Goal: Task Accomplishment & Management: Use online tool/utility

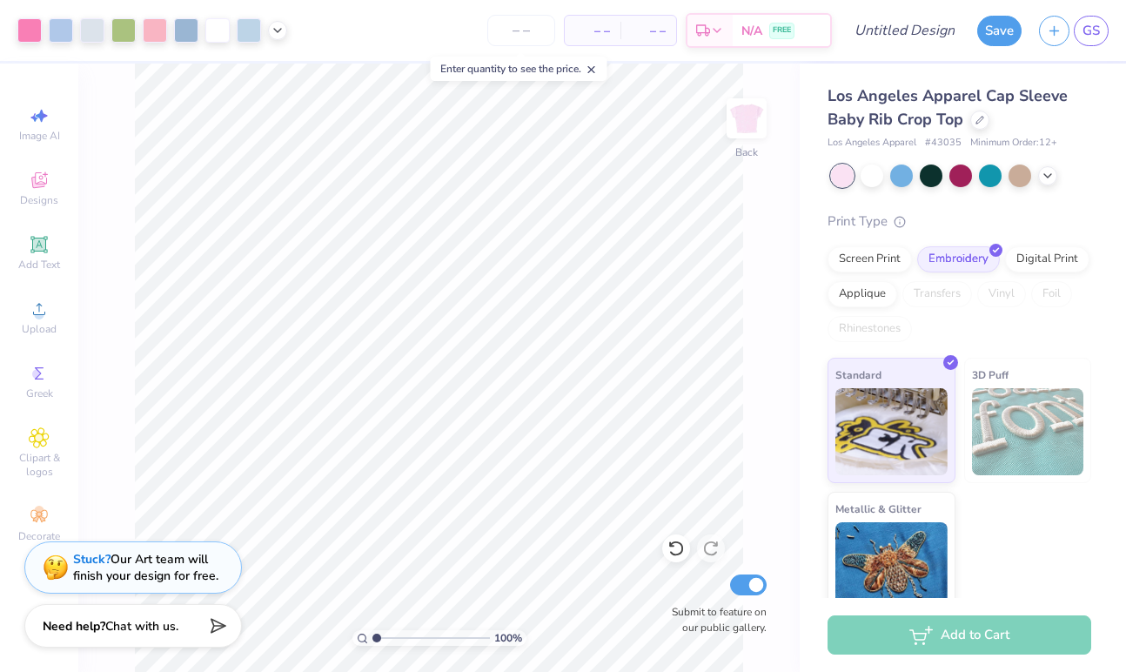
click at [609, 17] on div "– – Per Item" at bounding box center [593, 31] width 56 height 30
click at [610, 23] on div "– – Per Item" at bounding box center [593, 31] width 56 height 30
click at [659, 26] on span "– –" at bounding box center [648, 31] width 35 height 18
click at [559, 36] on div "– – Per Item – – Total Est. Delivery N/A FREE" at bounding box center [564, 30] width 536 height 61
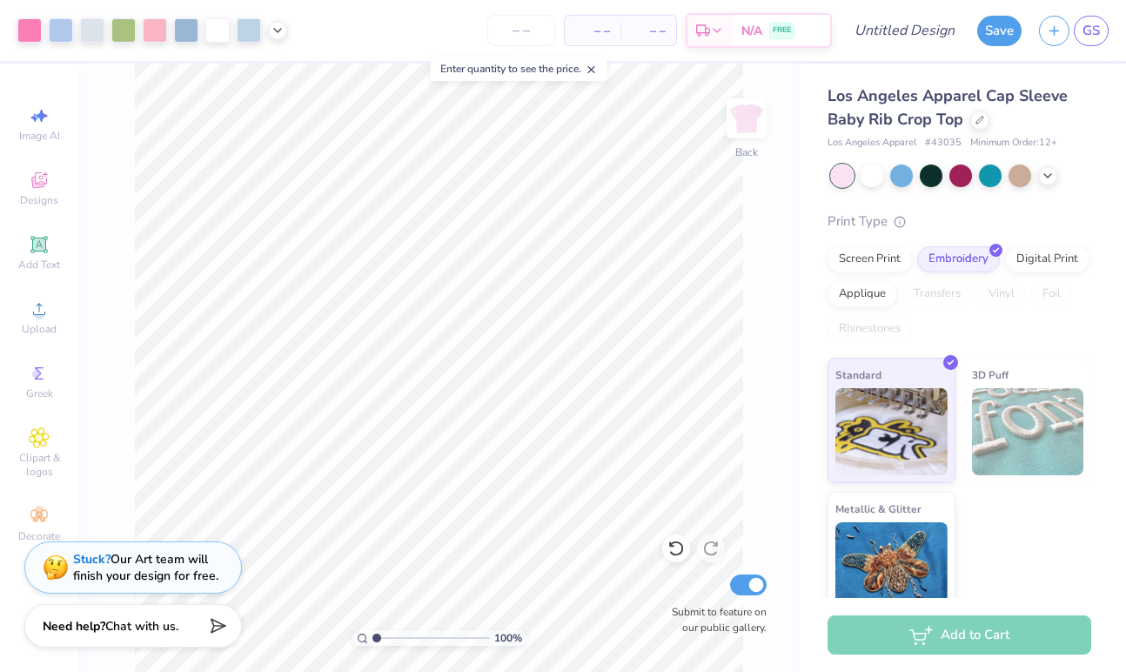
click at [593, 64] on icon at bounding box center [592, 70] width 12 height 12
click at [528, 33] on input "number" at bounding box center [521, 30] width 68 height 31
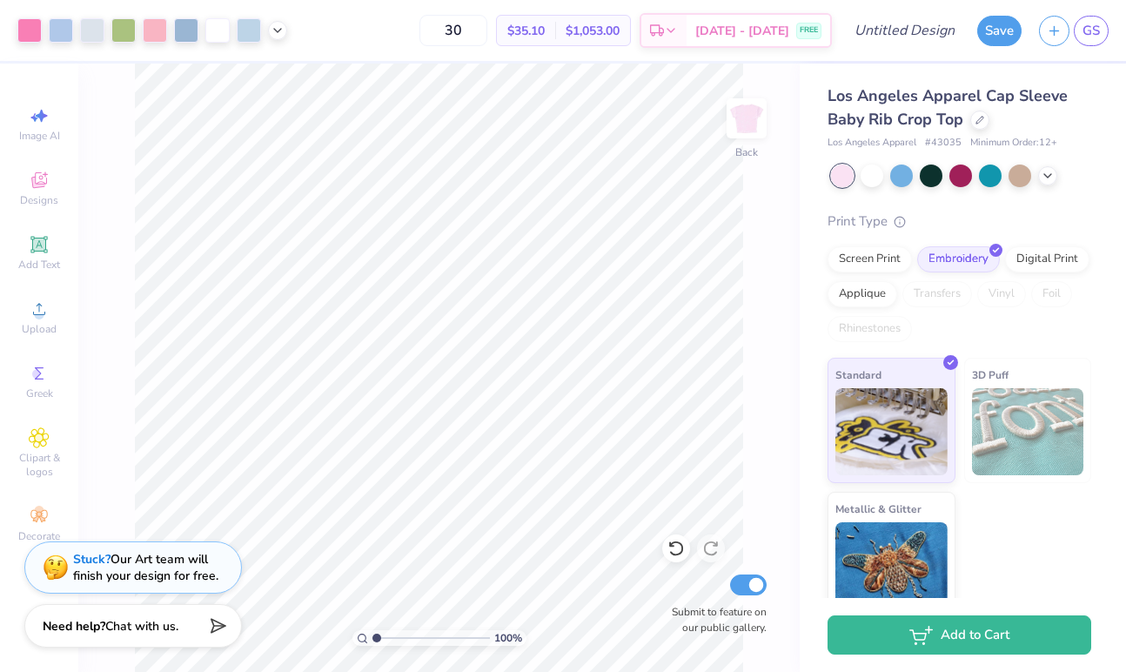
type input "3"
type input "4"
type input "50"
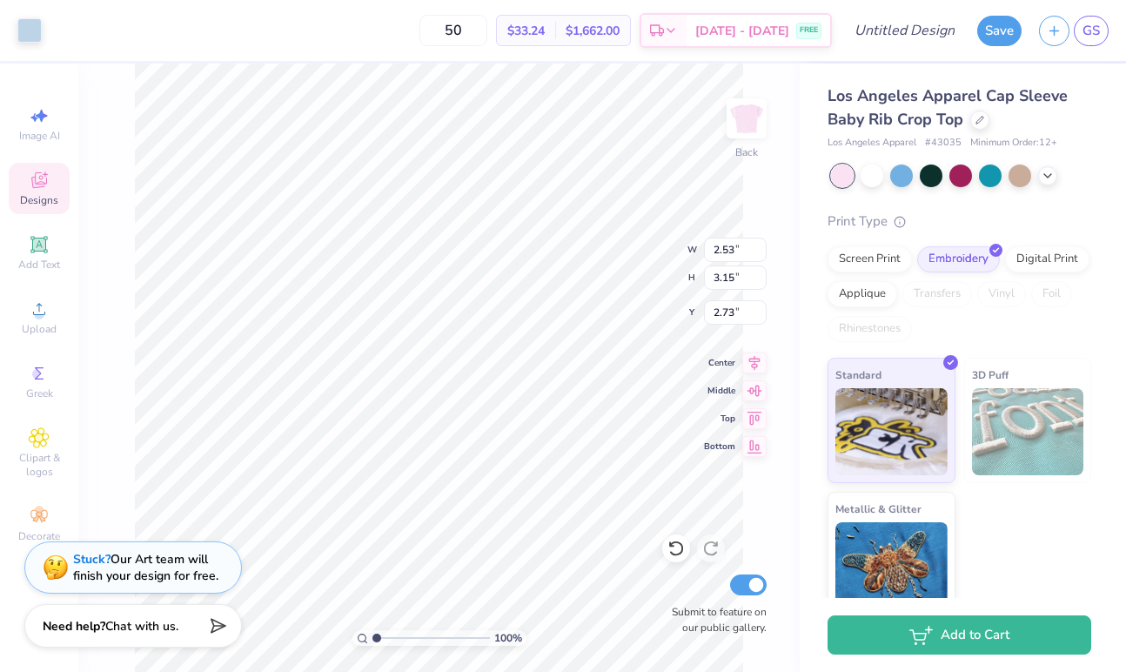
type input "2.78"
type input "6.85"
type input "3.38"
type input "2.56"
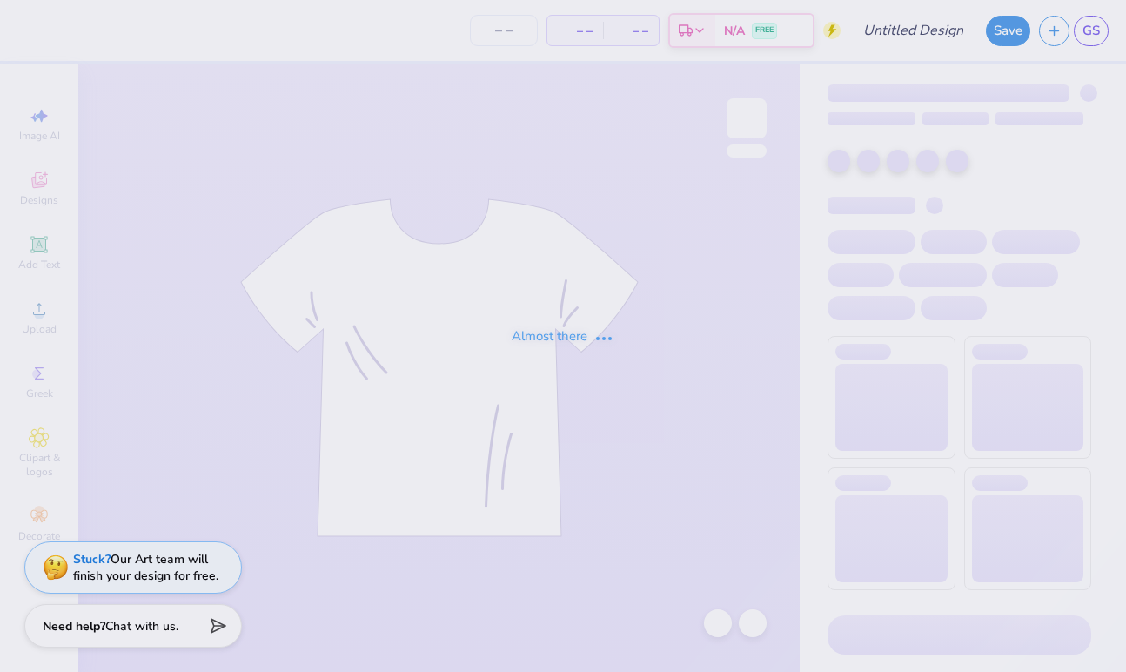
type input "DX BAG"
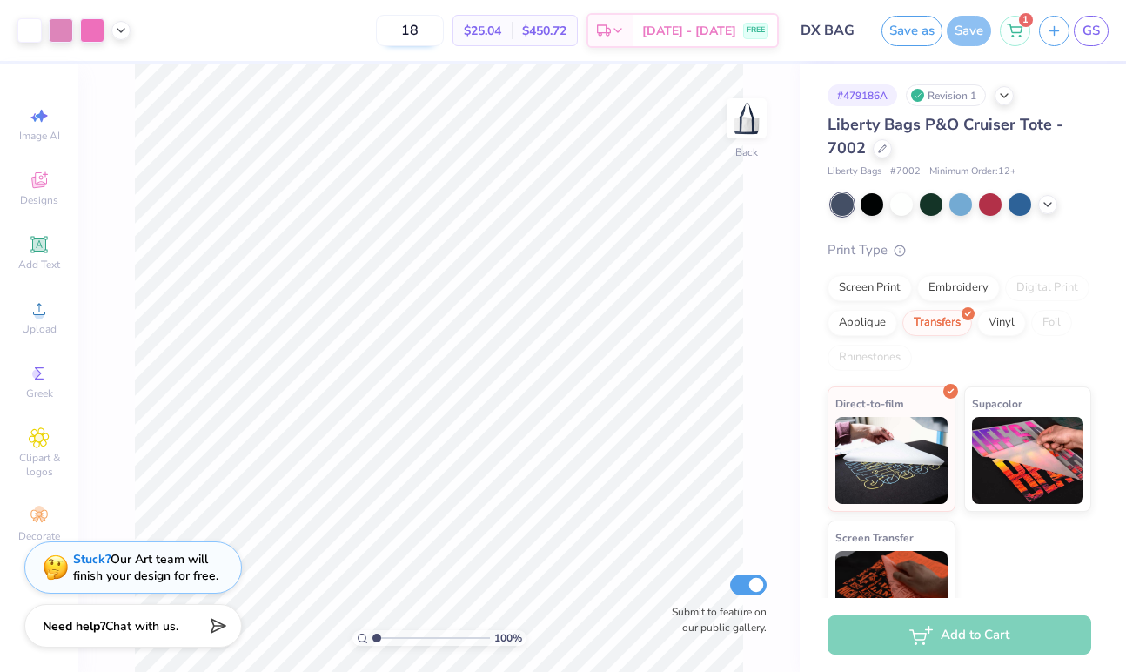
click at [438, 36] on input "18" at bounding box center [410, 30] width 68 height 31
type input "1"
type input "3"
type input "40"
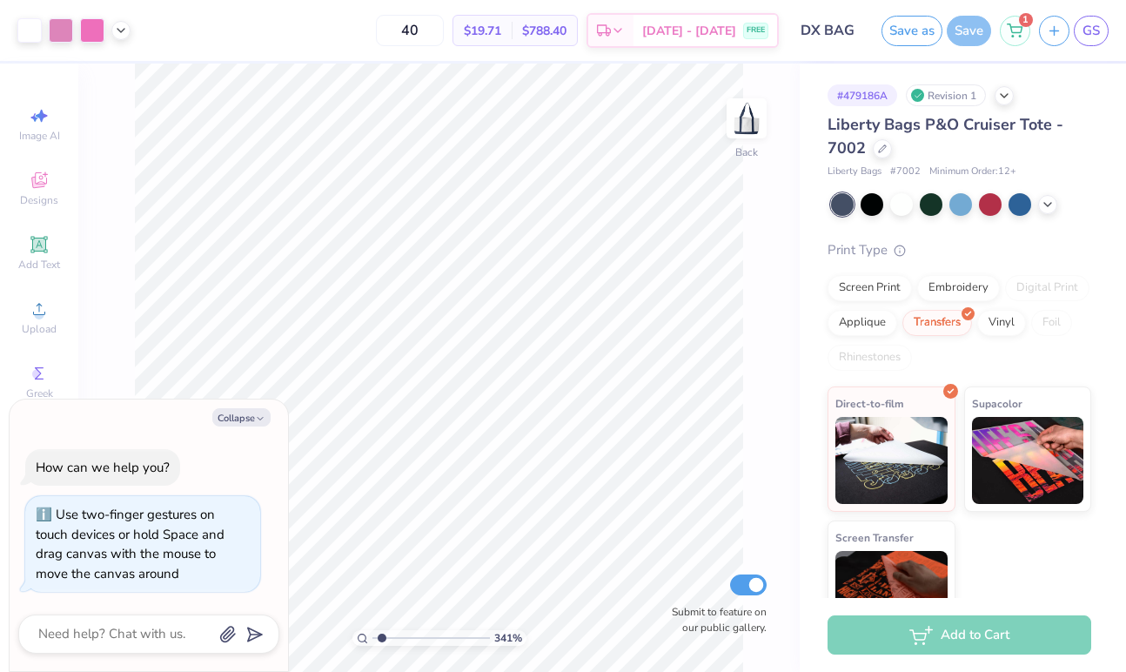
type input "1"
drag, startPoint x: 378, startPoint y: 638, endPoint x: 300, endPoint y: 606, distance: 84.3
click at [372, 630] on input "range" at bounding box center [430, 638] width 117 height 16
click at [231, 410] on button "Collapse" at bounding box center [241, 417] width 58 height 18
type textarea "x"
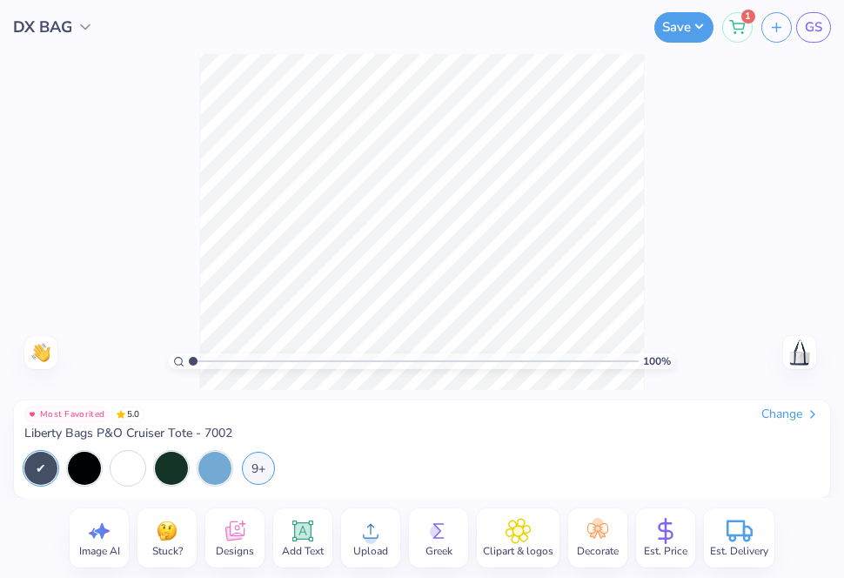
click at [179, 301] on div "100 % Need help? Chat with us. Back" at bounding box center [422, 222] width 844 height 336
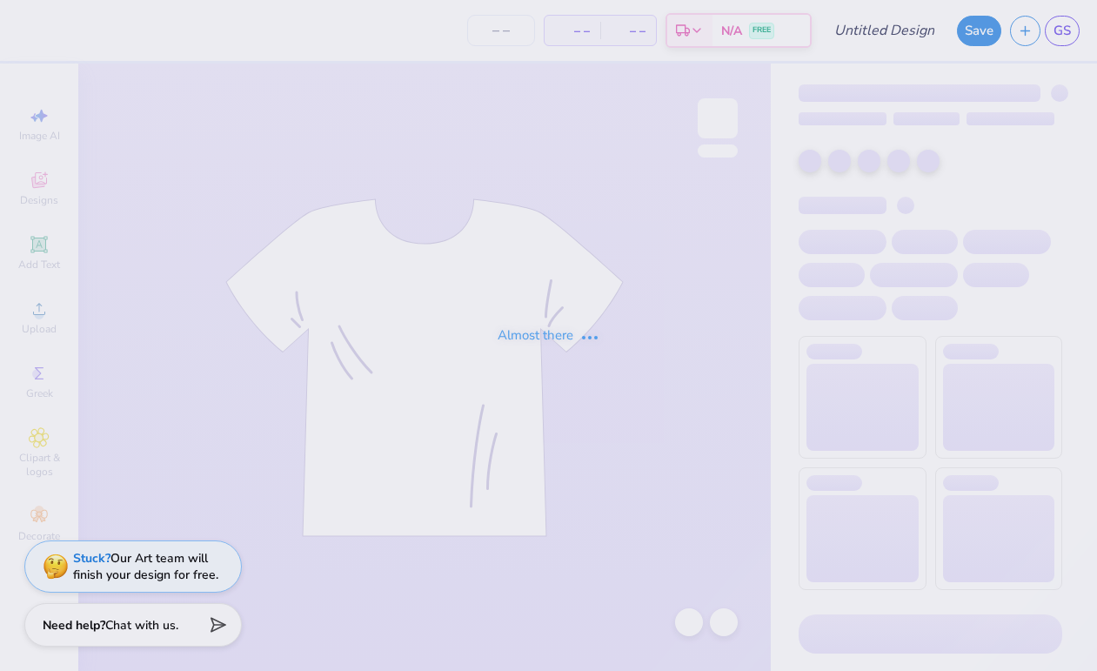
type input "DX BAG"
type input "40"
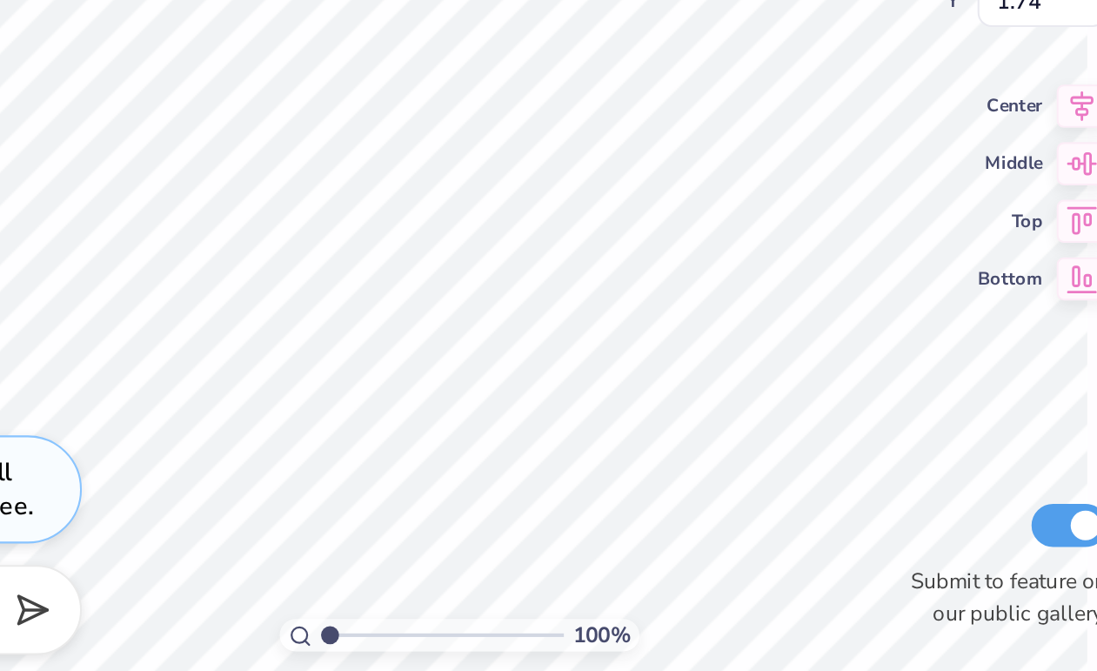
type input "1.95"
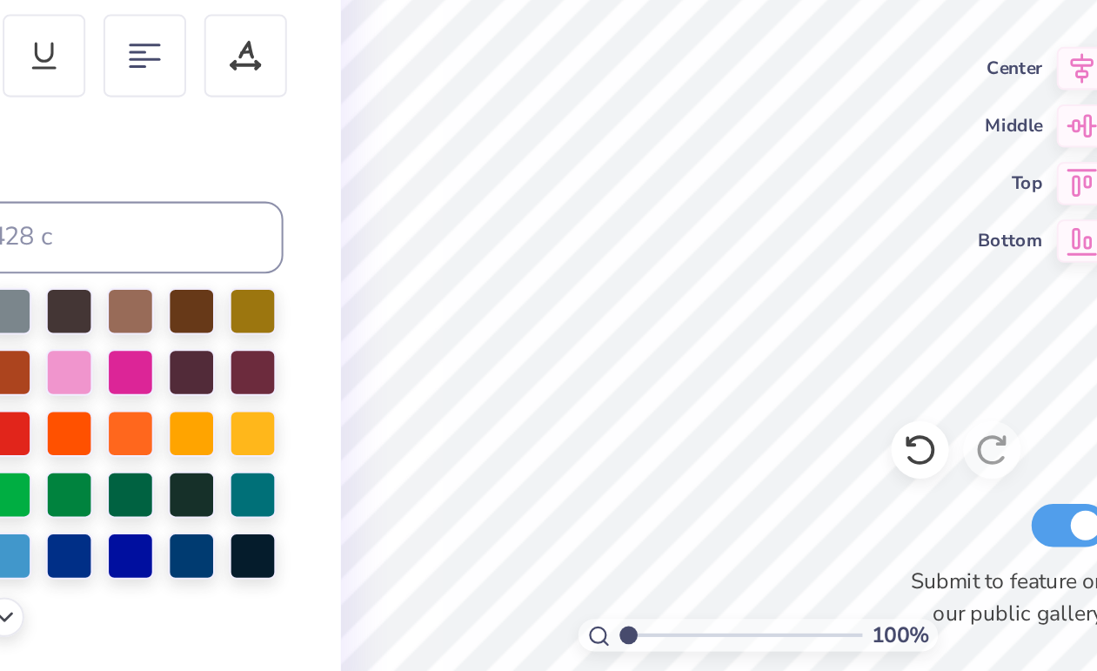
type input "5.05"
type input "3.10"
type input "3.09"
type input "1.33"
type input "4.69"
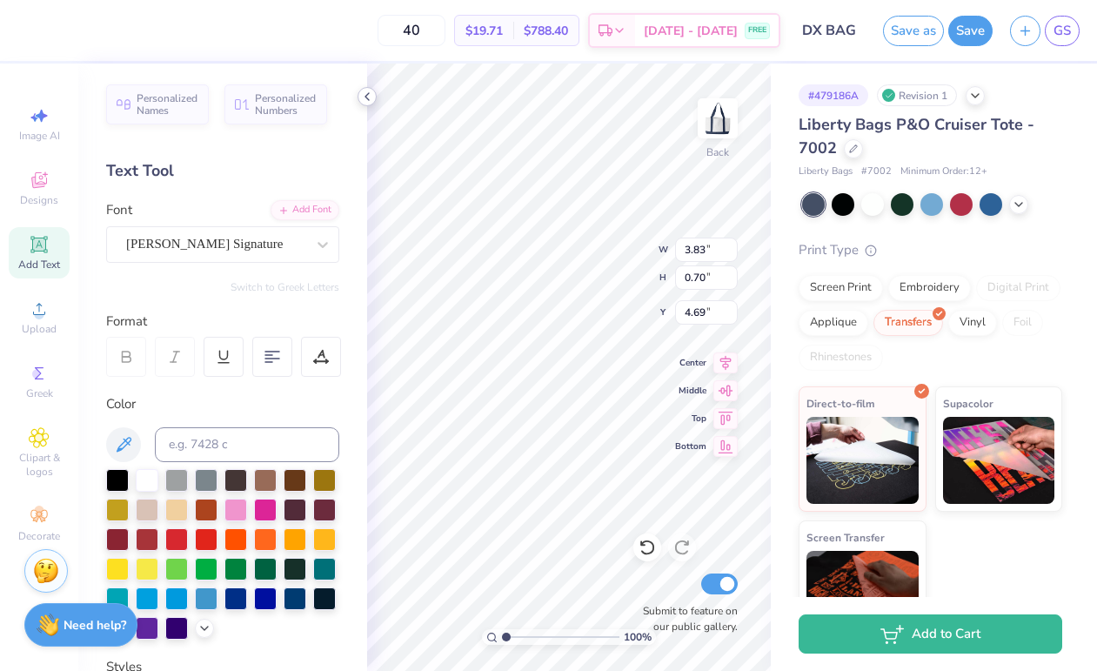
click at [371, 97] on icon at bounding box center [367, 97] width 14 height 14
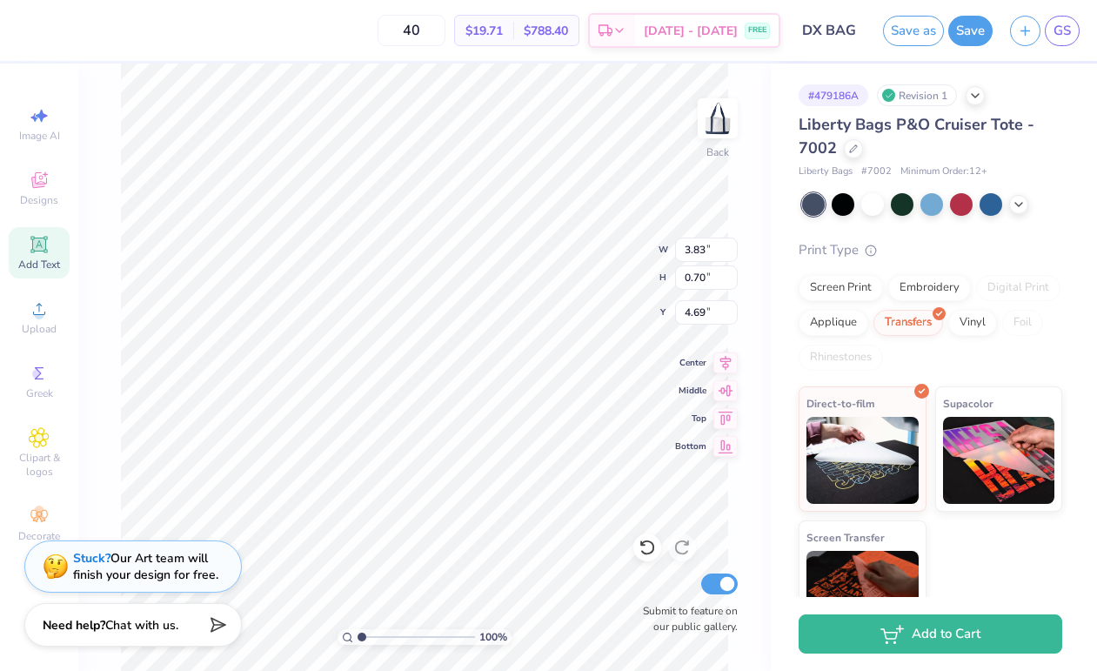
type input "5.11"
type input "0.93"
type input "4.46"
type input "5.08"
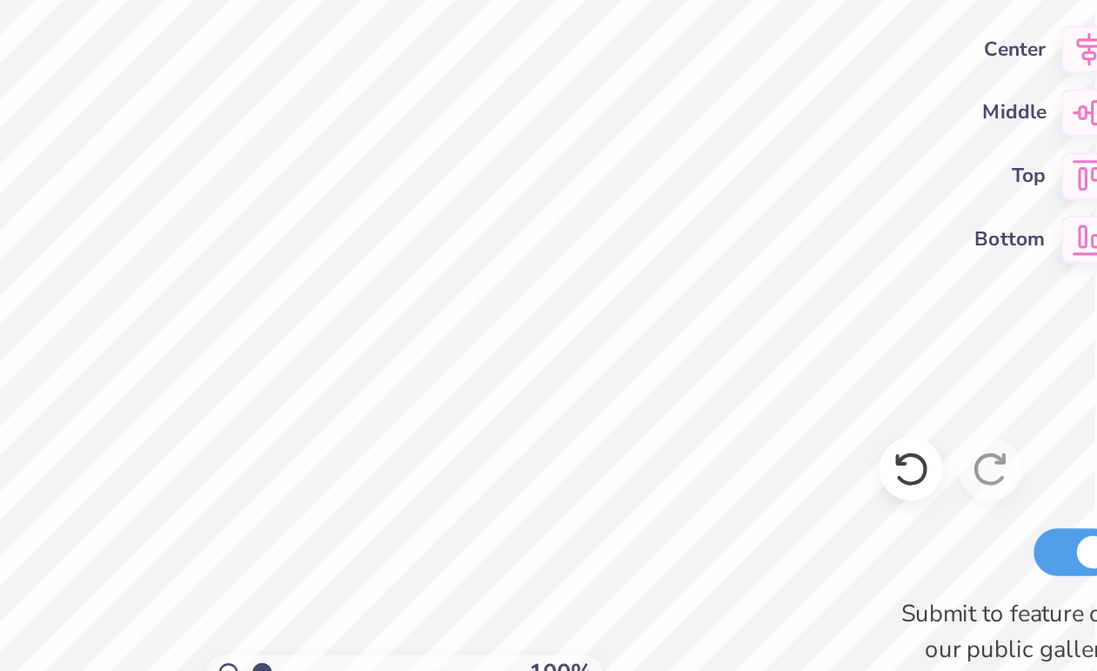
type input "4.76"
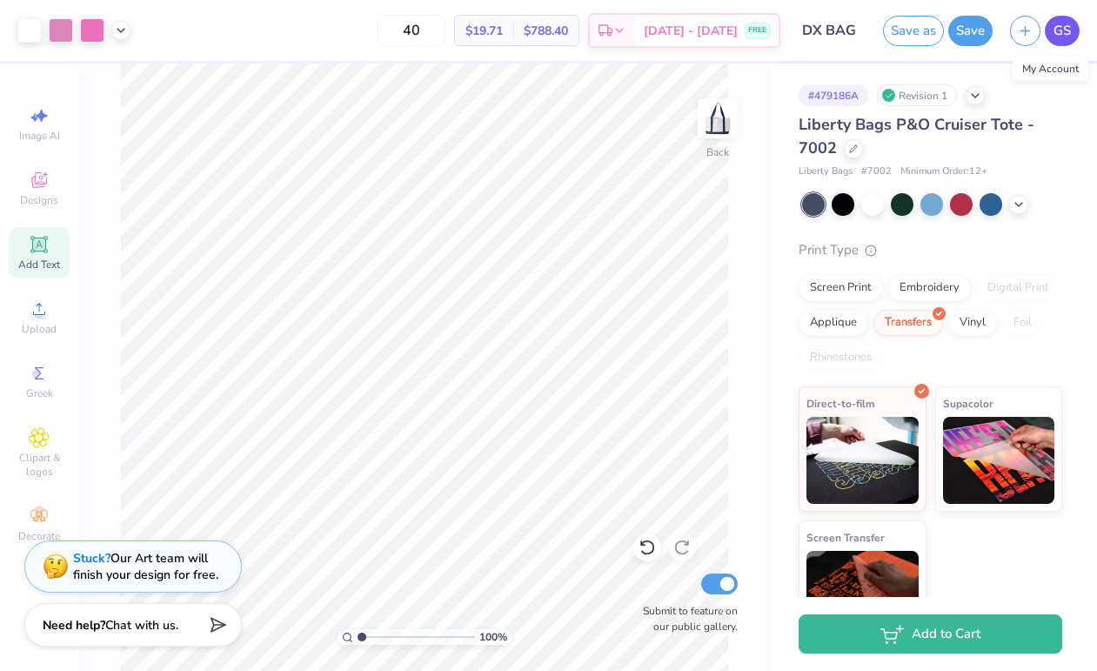
click at [1057, 27] on span "GS" at bounding box center [1062, 31] width 17 height 20
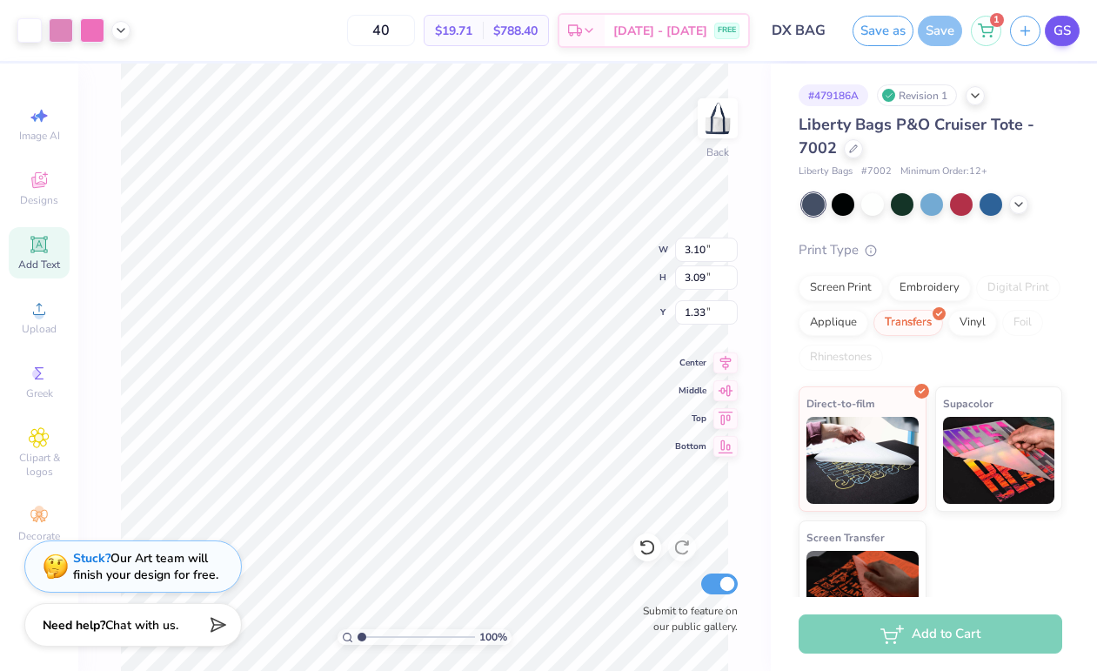
type input "4.07"
type input "4.06"
type input "0.36"
type input "1.47"
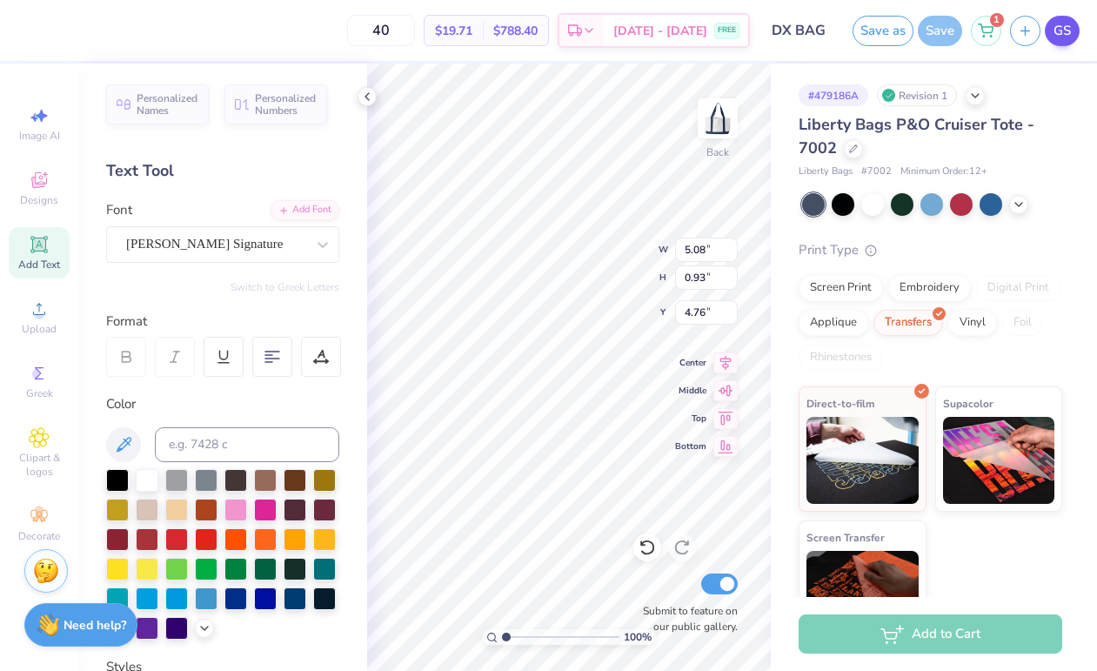
type input "5.53"
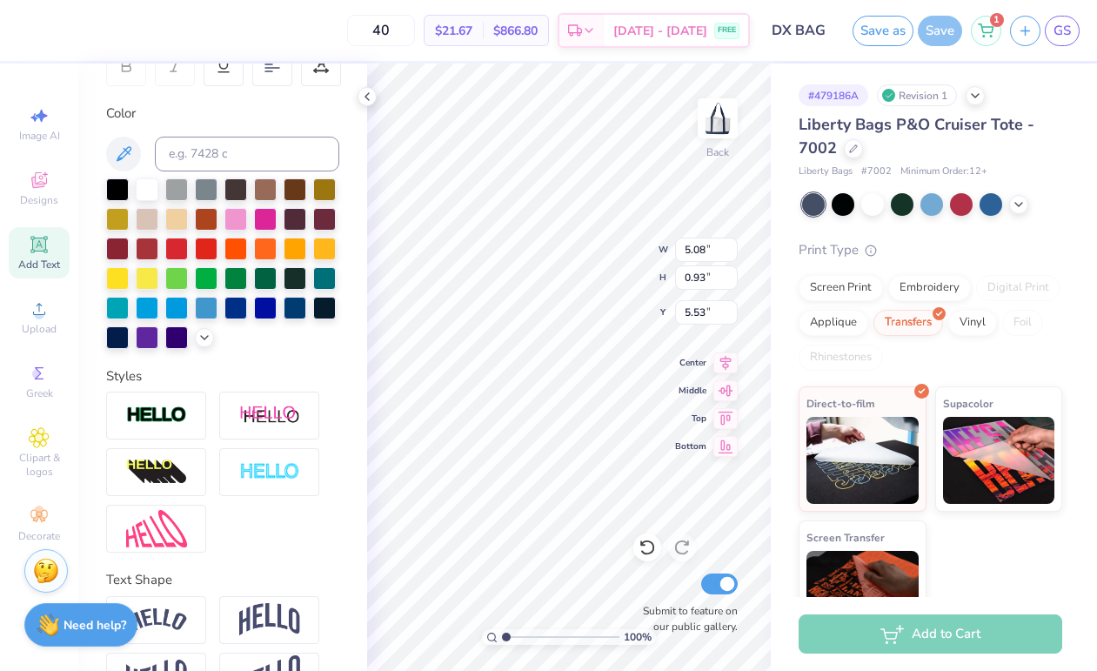
scroll to position [340, 0]
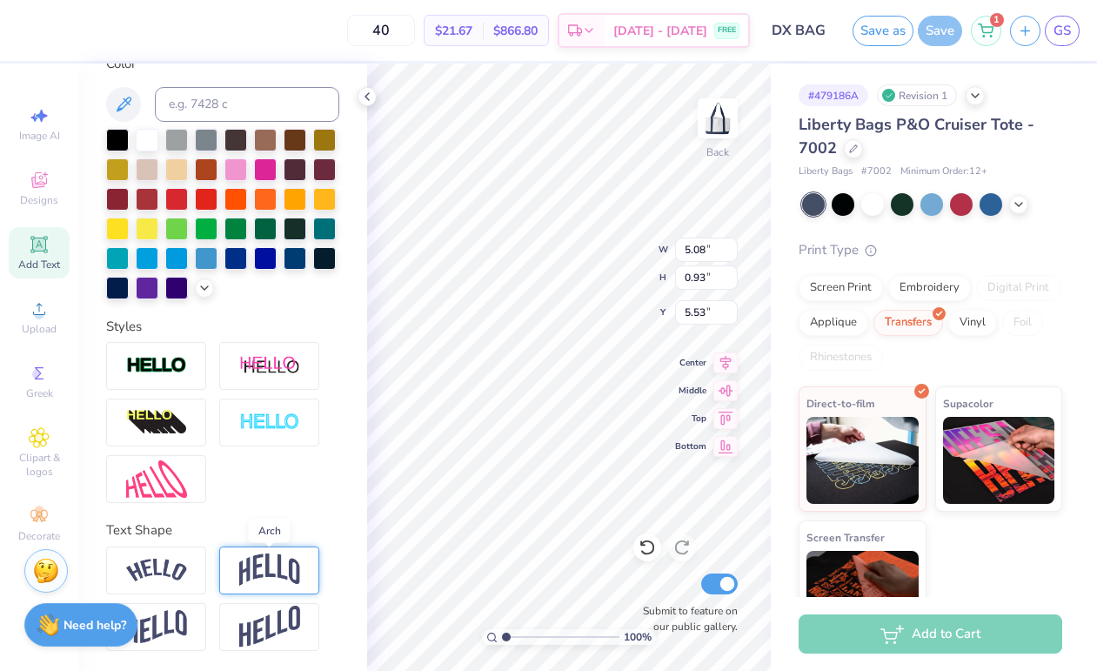
click at [260, 577] on img at bounding box center [269, 569] width 61 height 33
type input "1.63"
type input "0.65"
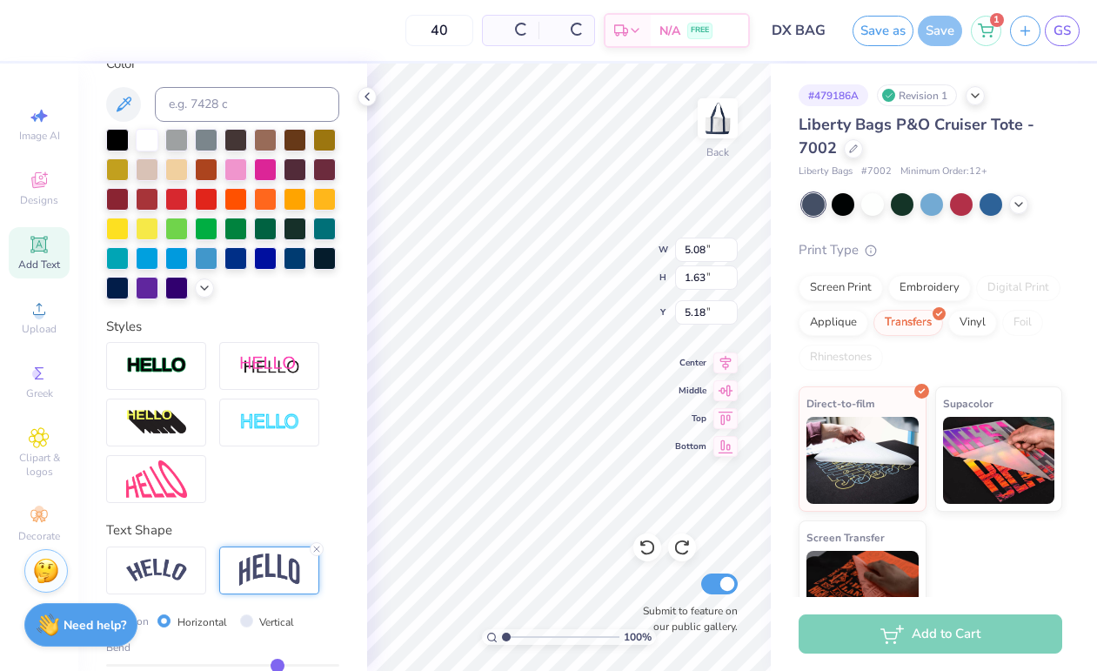
type input "5.18"
type input "0.93"
type input "5.53"
type input "1.17"
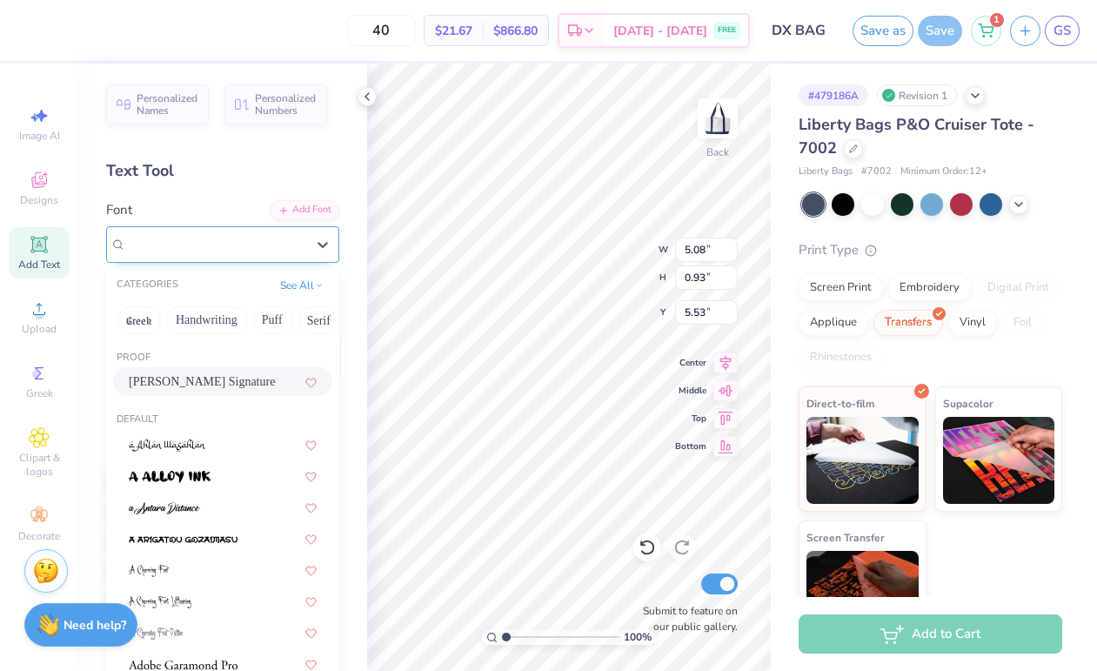
click at [217, 258] on div "Bettina Signature" at bounding box center [222, 244] width 233 height 37
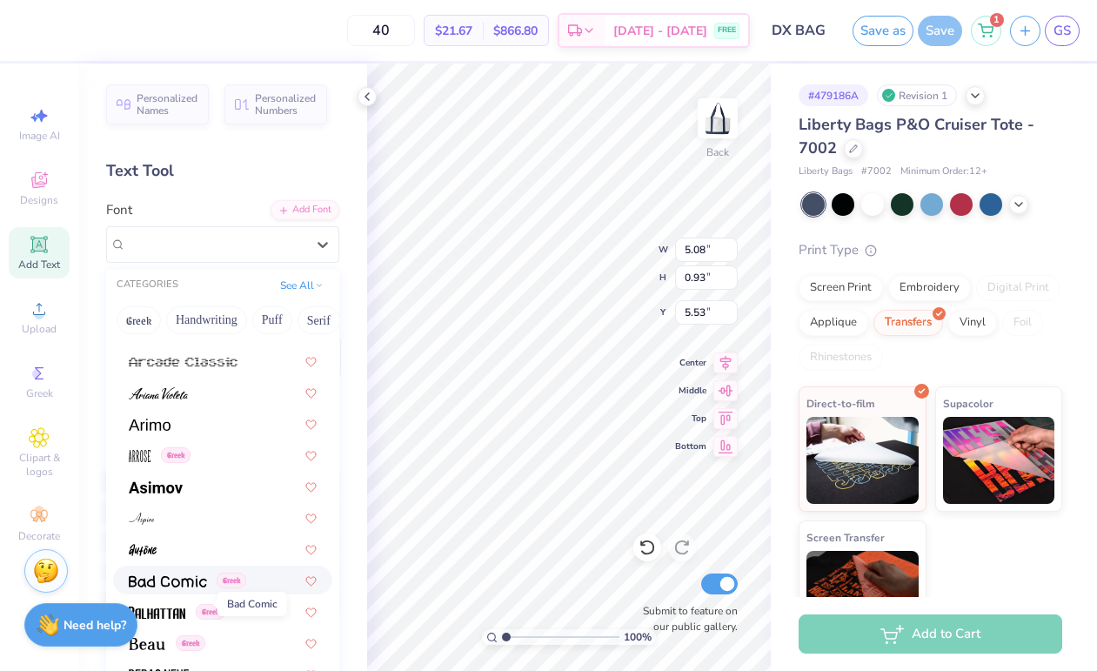
scroll to position [561, 0]
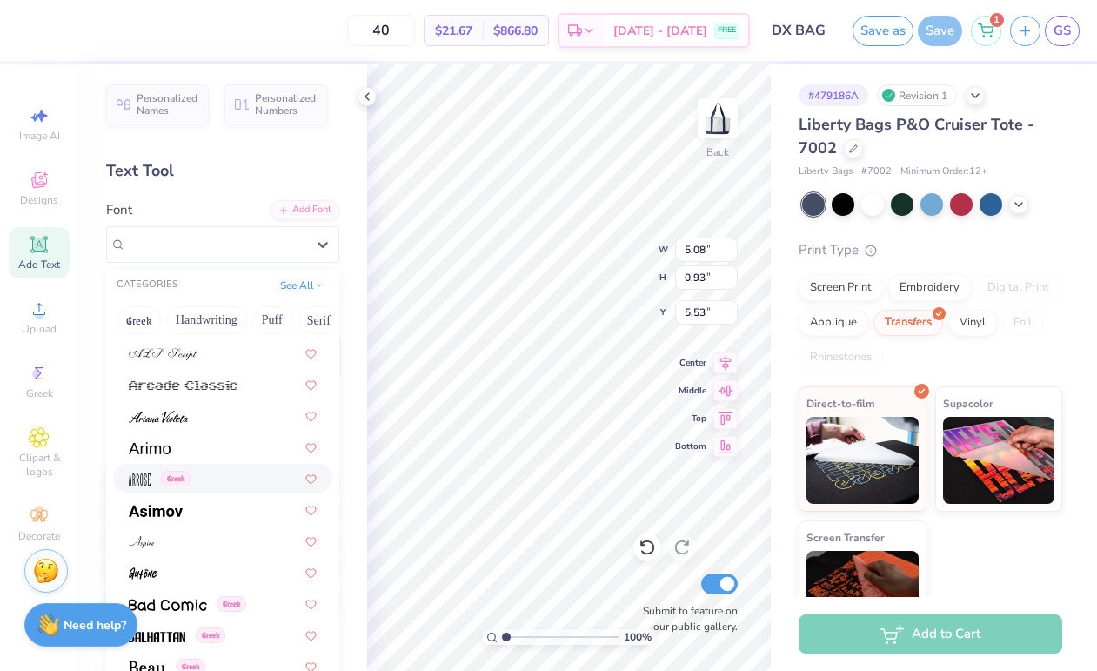
click at [184, 471] on span "Greek" at bounding box center [176, 479] width 30 height 16
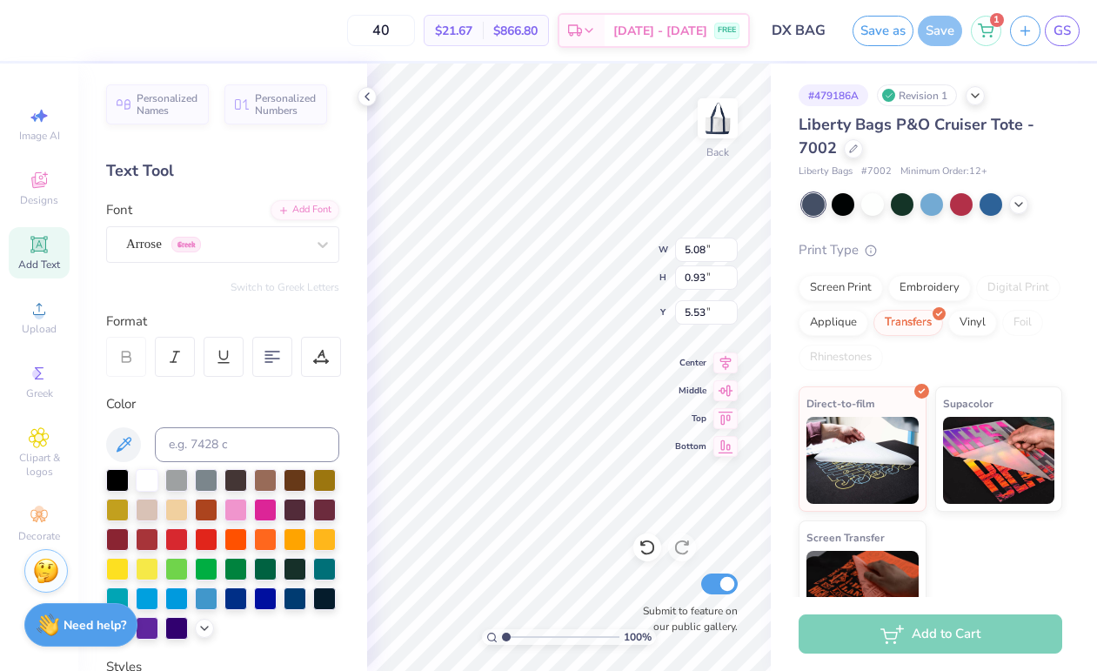
type input "2.30"
type input "0.31"
type input "5.84"
click at [202, 251] on div "Arrose Greek" at bounding box center [215, 244] width 183 height 27
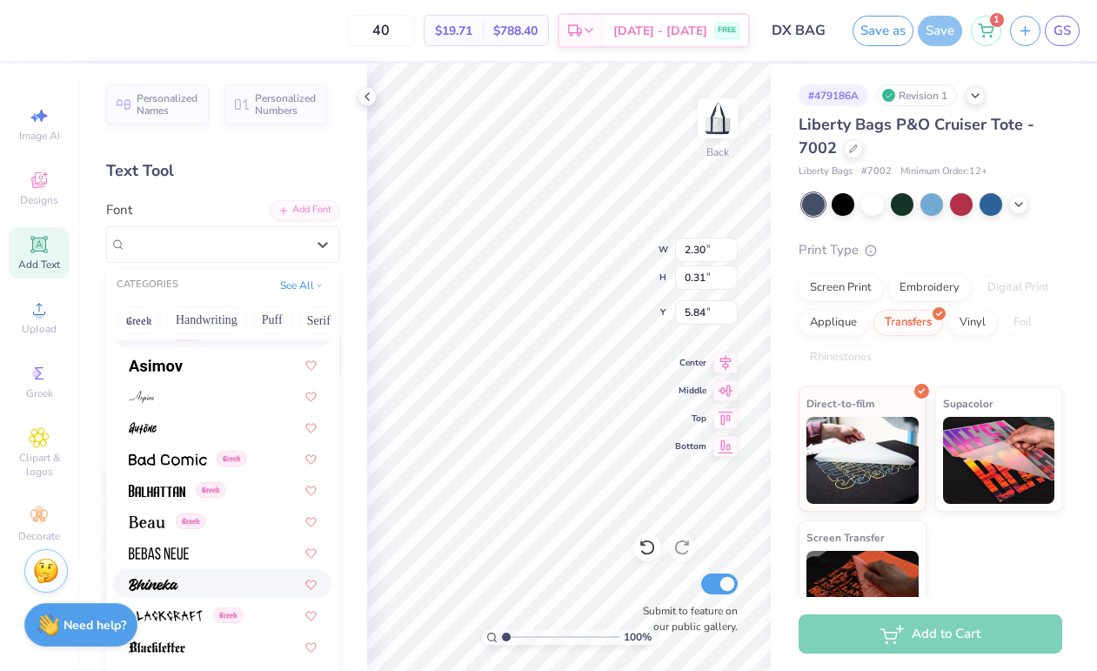
scroll to position [760, 0]
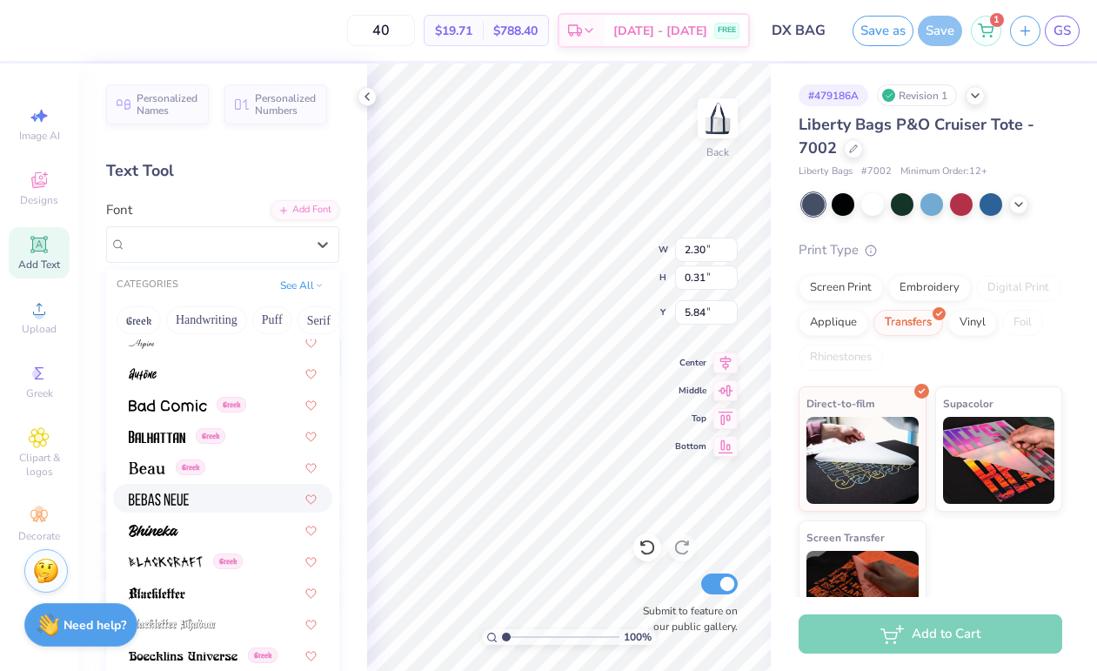
click at [196, 501] on div at bounding box center [223, 498] width 188 height 18
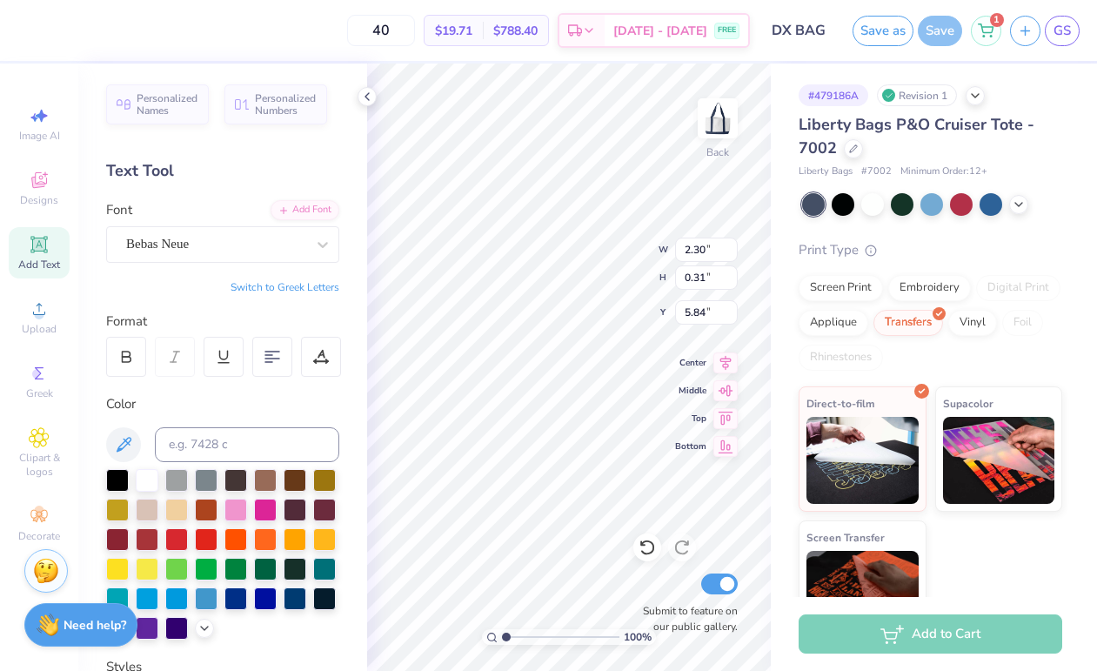
type input "2.69"
type input "0.24"
type input "5.87"
click at [191, 231] on div "Bebas Neue" at bounding box center [215, 244] width 183 height 27
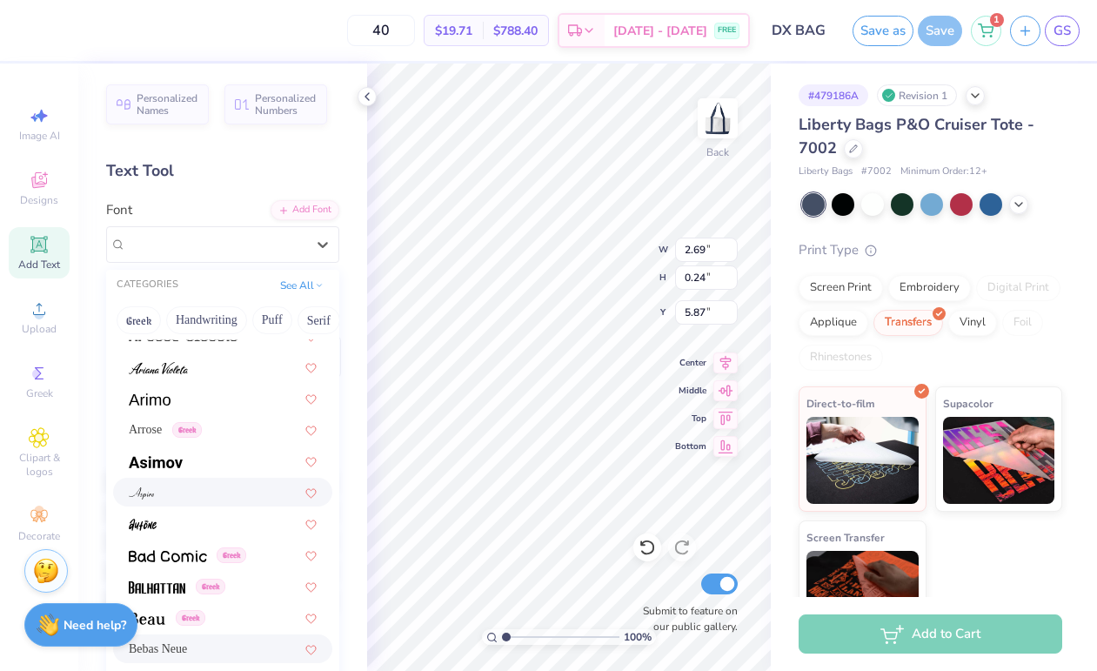
scroll to position [613, 0]
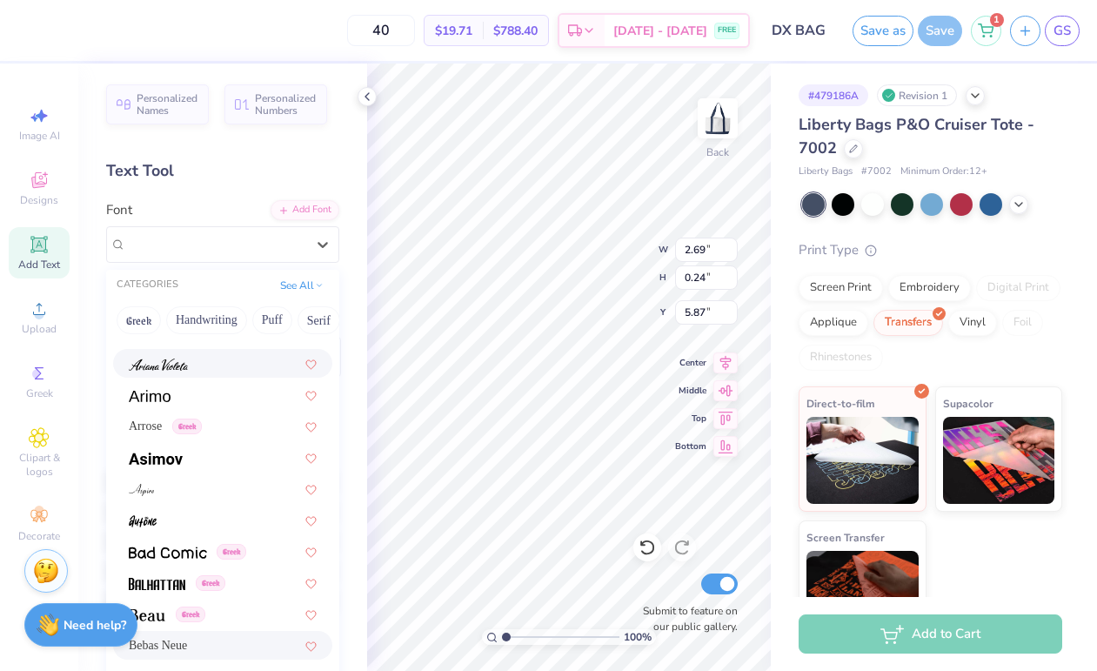
click at [181, 375] on div at bounding box center [222, 363] width 219 height 29
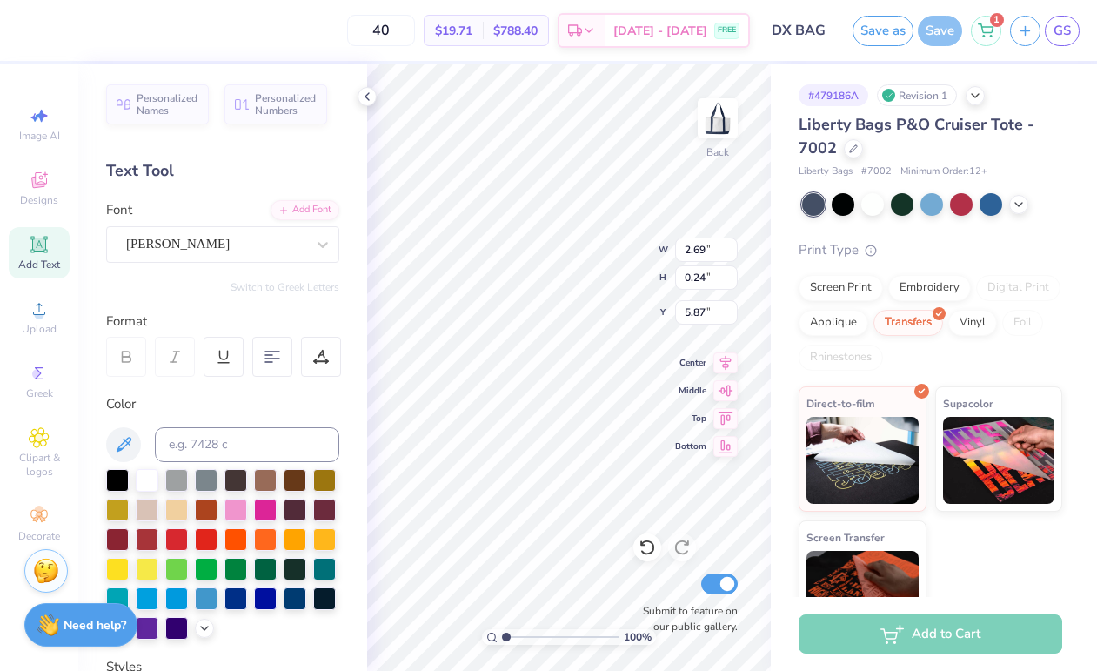
type input "2.15"
type input "0.33"
type input "5.83"
click at [187, 257] on div "Ariana Violeta" at bounding box center [222, 244] width 233 height 37
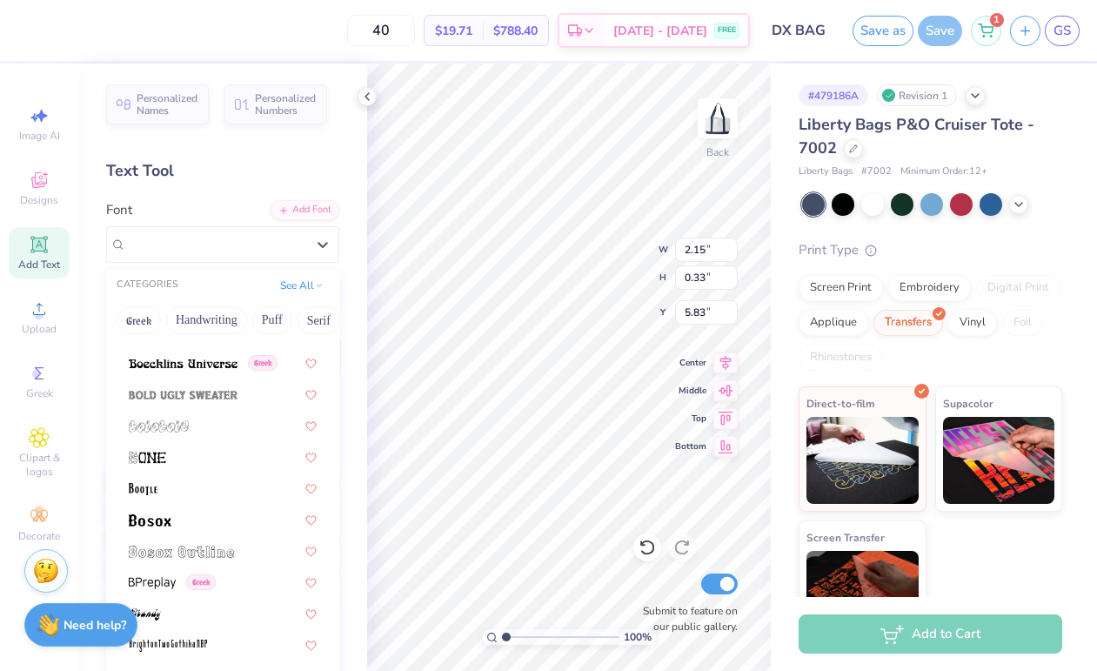
scroll to position [1054, 0]
click at [178, 512] on div at bounding box center [223, 518] width 188 height 18
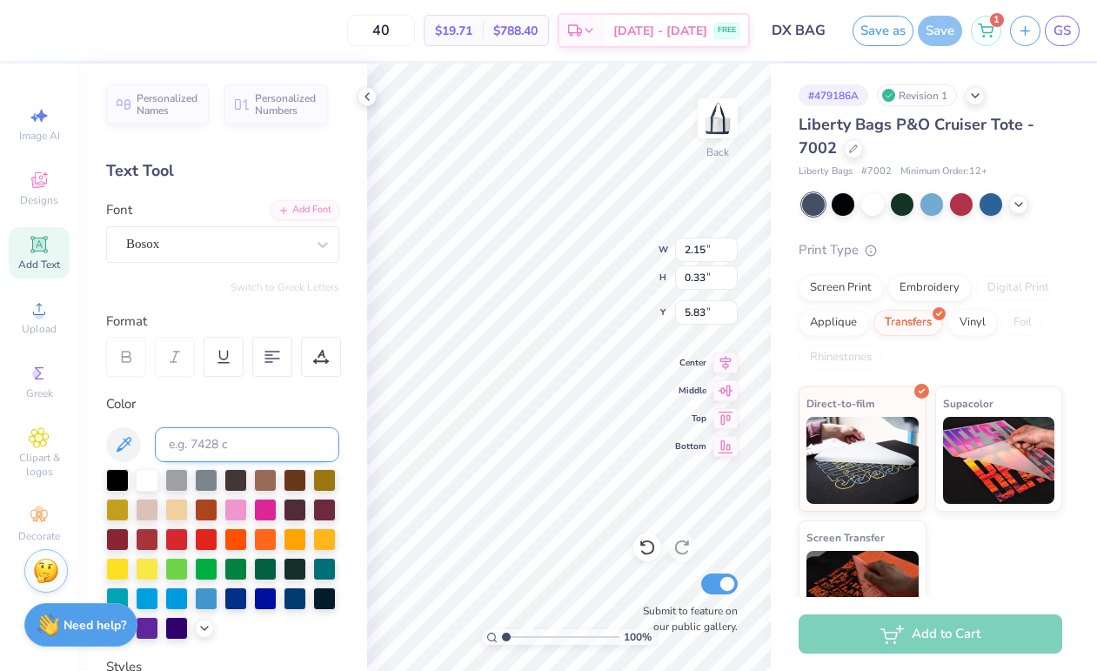
type input "2.91"
type input "0.25"
type input "5.87"
click at [214, 229] on div "Bosox" at bounding box center [222, 244] width 233 height 37
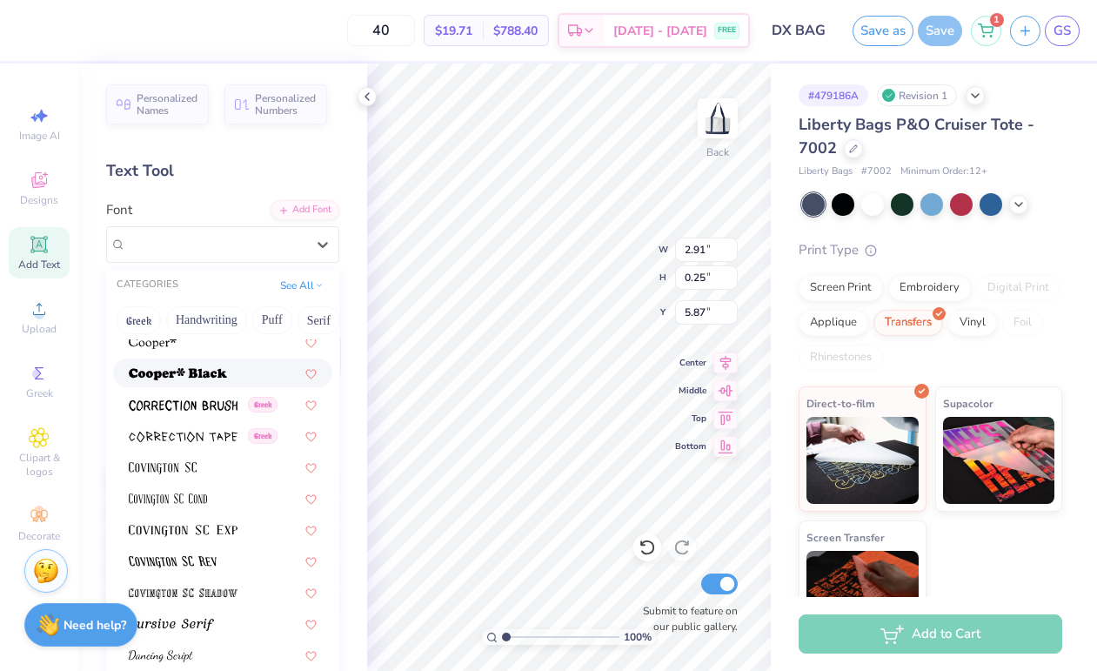
scroll to position [2932, 0]
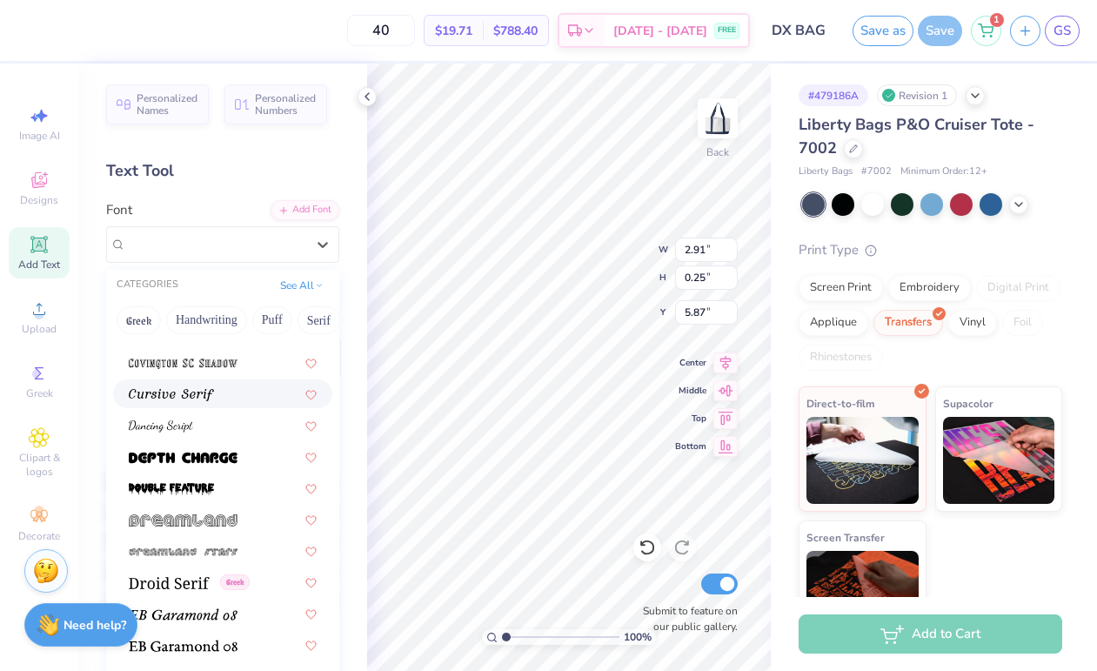
click at [238, 400] on div at bounding box center [223, 394] width 188 height 18
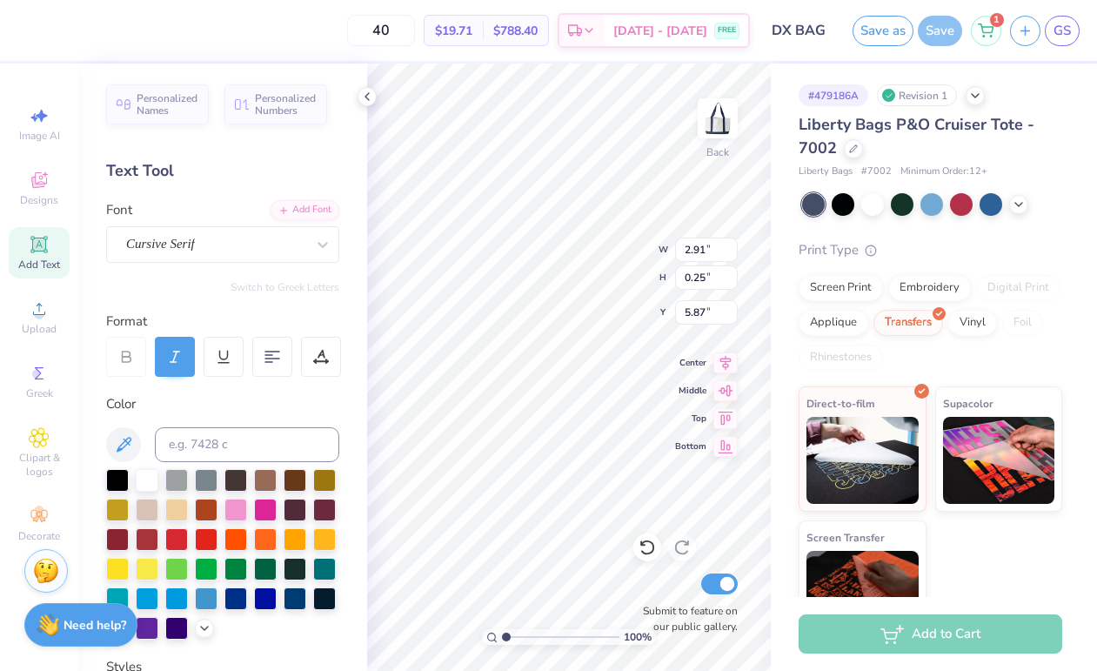
type input "4.08"
type input "0.32"
click at [363, 98] on icon at bounding box center [367, 97] width 14 height 14
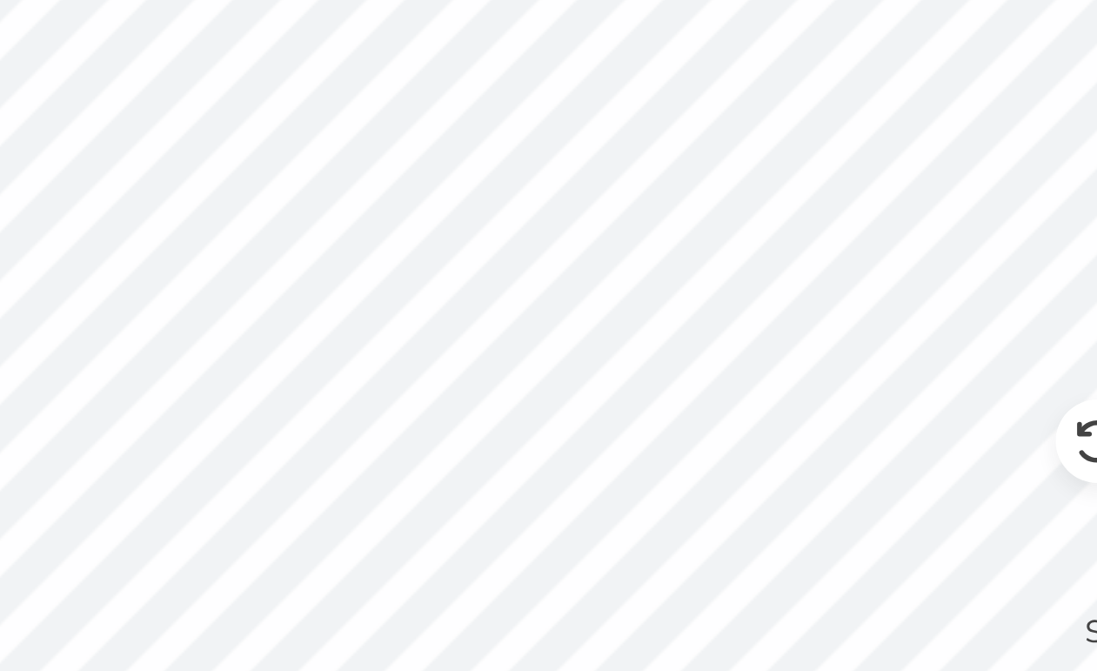
type input "5.54"
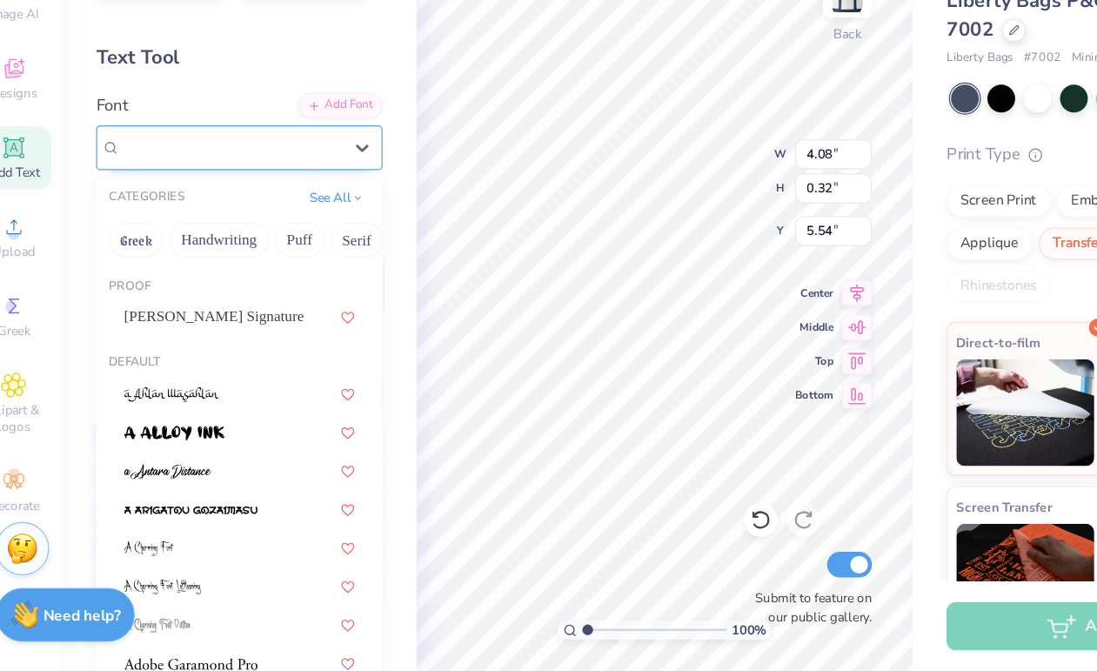
click at [207, 234] on div "Cursive Serif" at bounding box center [215, 244] width 183 height 27
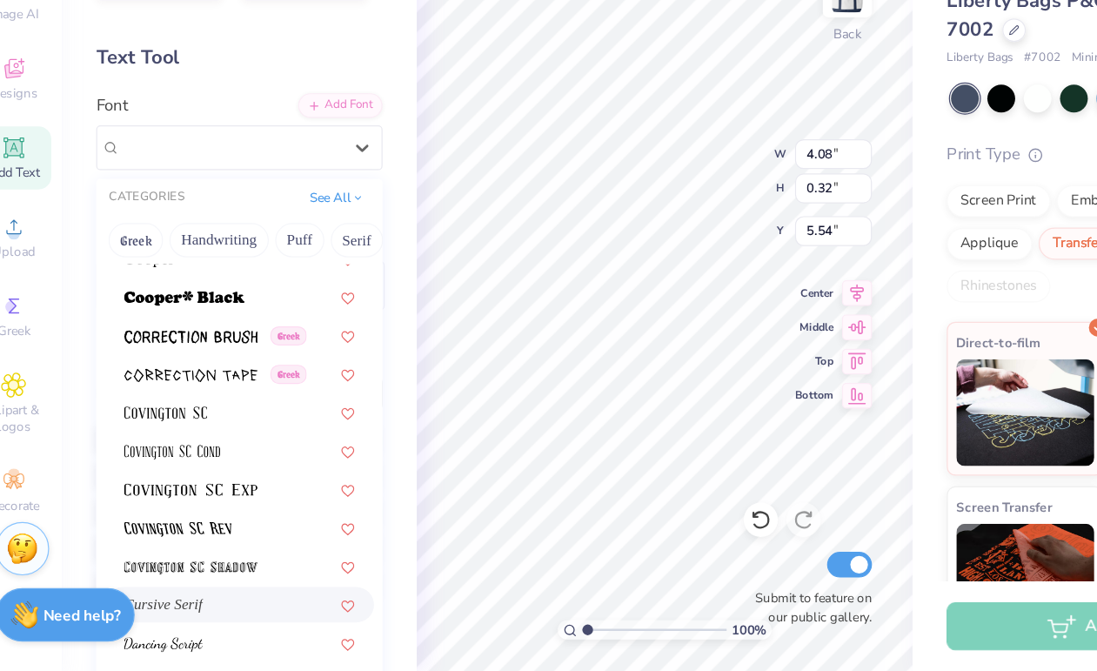
scroll to position [2745, 0]
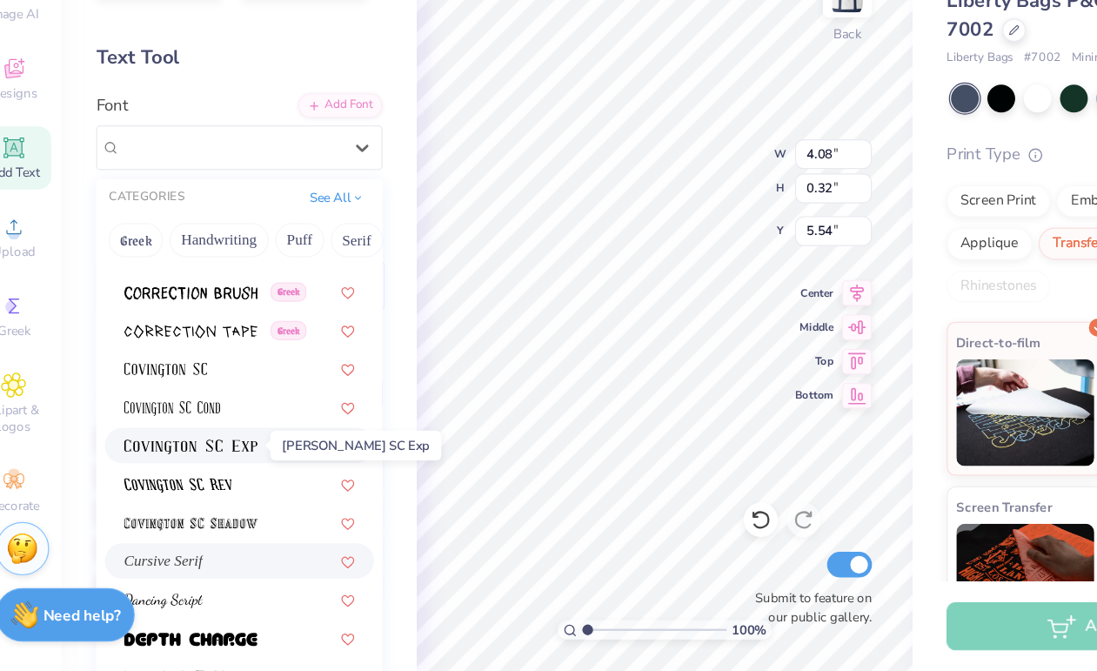
click at [176, 491] on img at bounding box center [183, 488] width 109 height 12
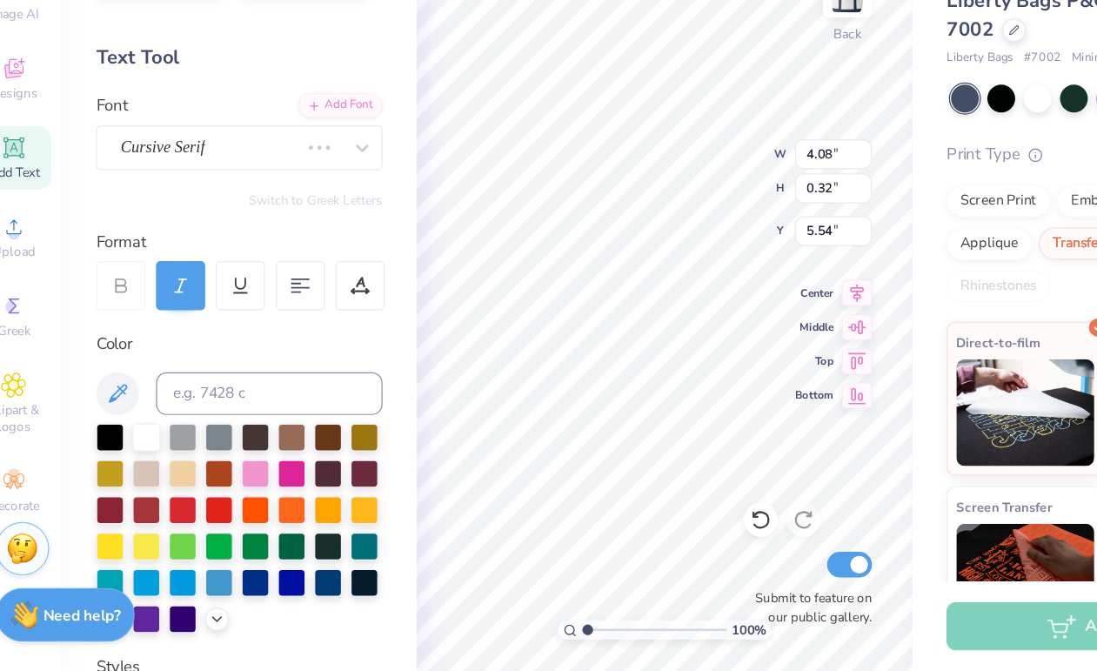
click at [170, 355] on icon at bounding box center [175, 357] width 16 height 16
type input "3.84"
type input "0.25"
type input "5.58"
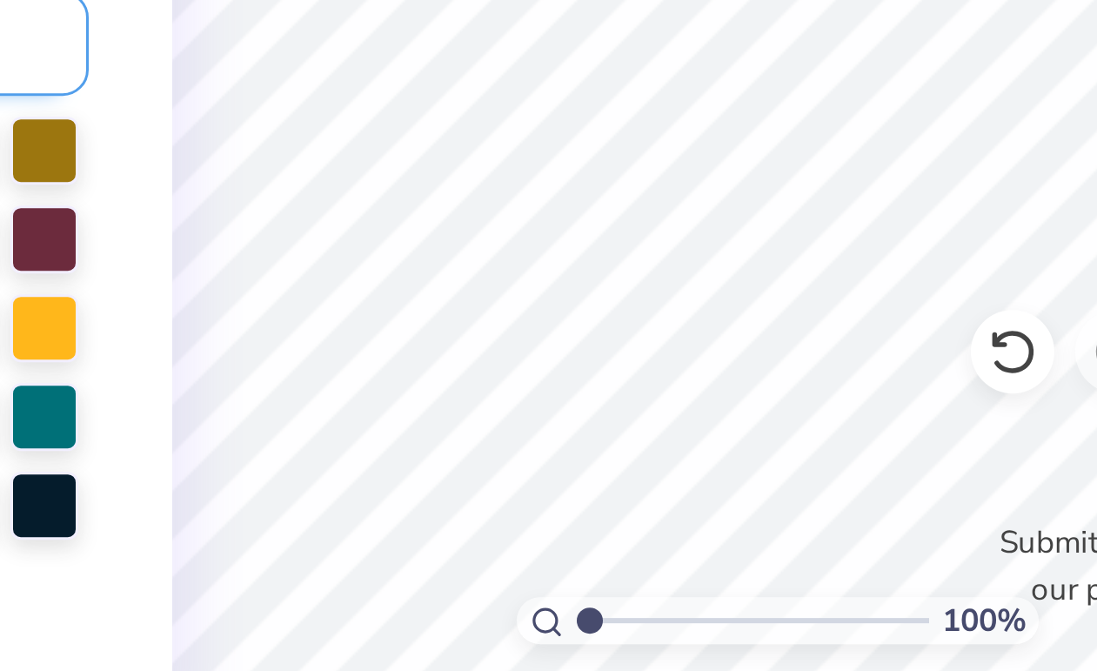
type input "5.64"
type input "0.36"
type input "5.46"
click at [641, 559] on div "100 % Back W 5.64 5.64 " H 0.36 0.36 " Y 5.46 5.46 " Center Middle Top Bottom S…" at bounding box center [569, 367] width 404 height 607
type input "6.81"
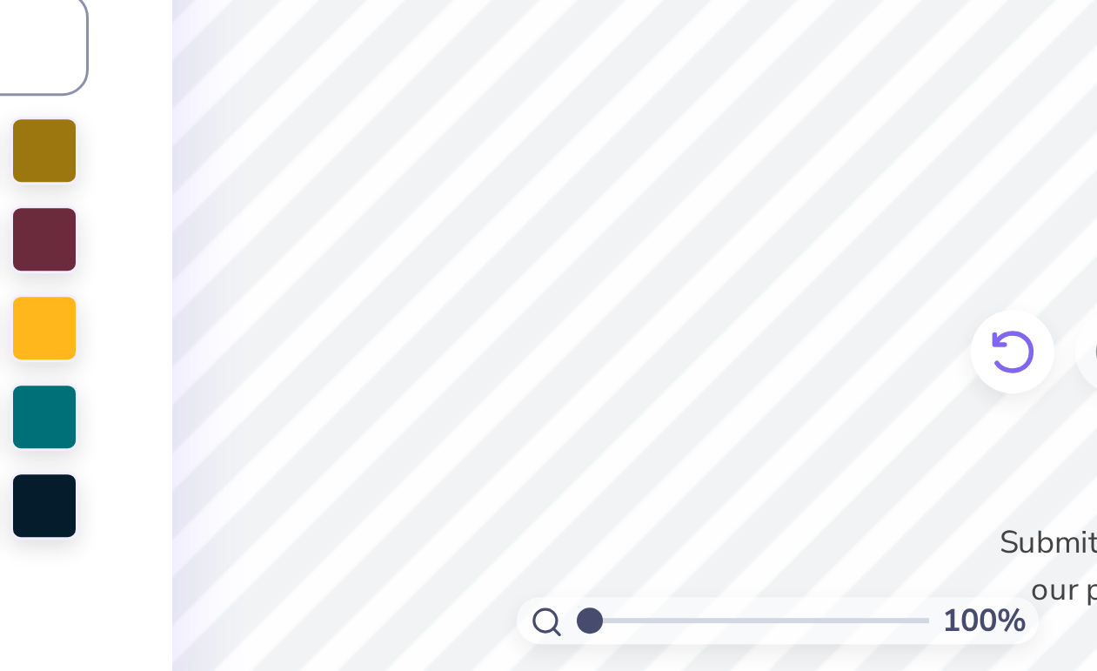
type input "0.44"
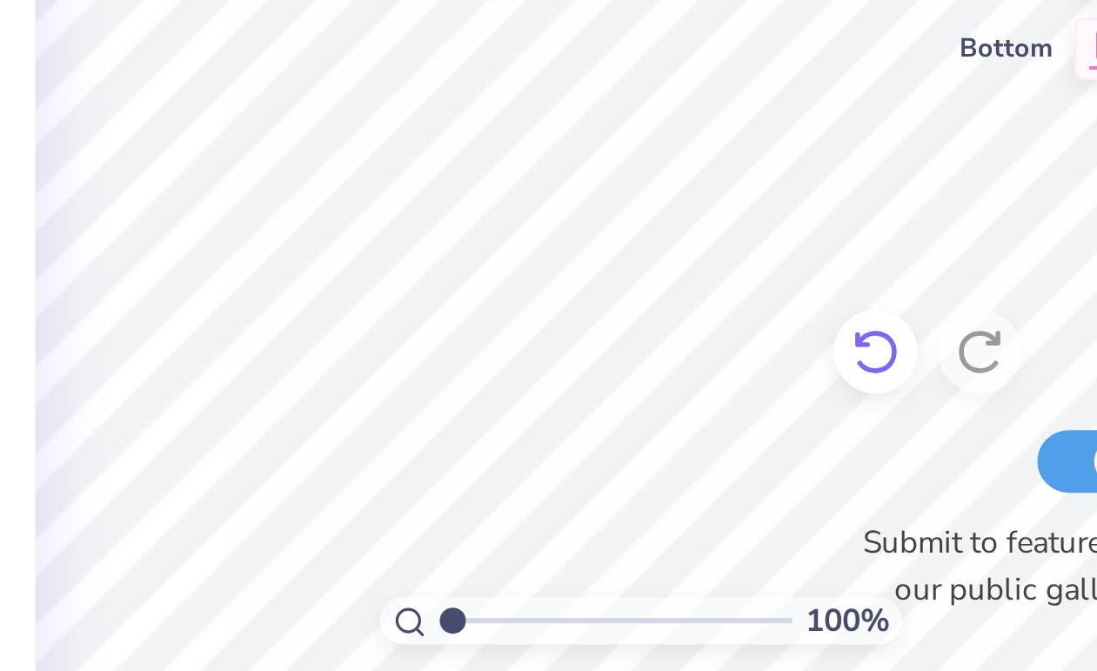
type input "5.45"
type input "5.95"
type input "0.38"
type input "5.53"
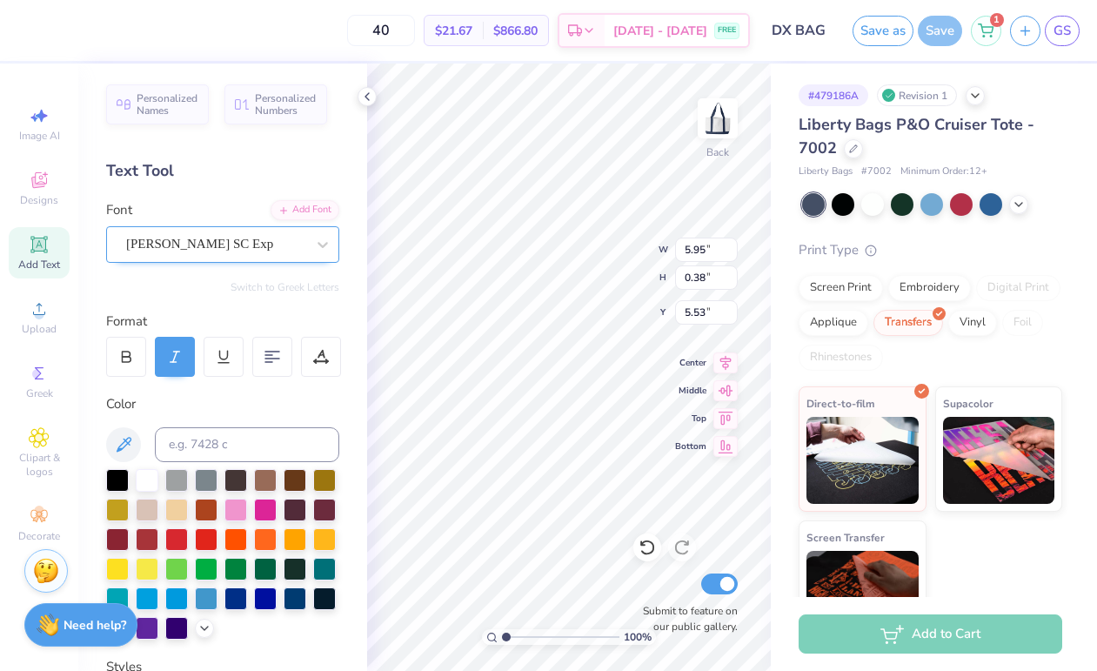
click at [185, 249] on div "Covington SC Exp" at bounding box center [215, 244] width 183 height 27
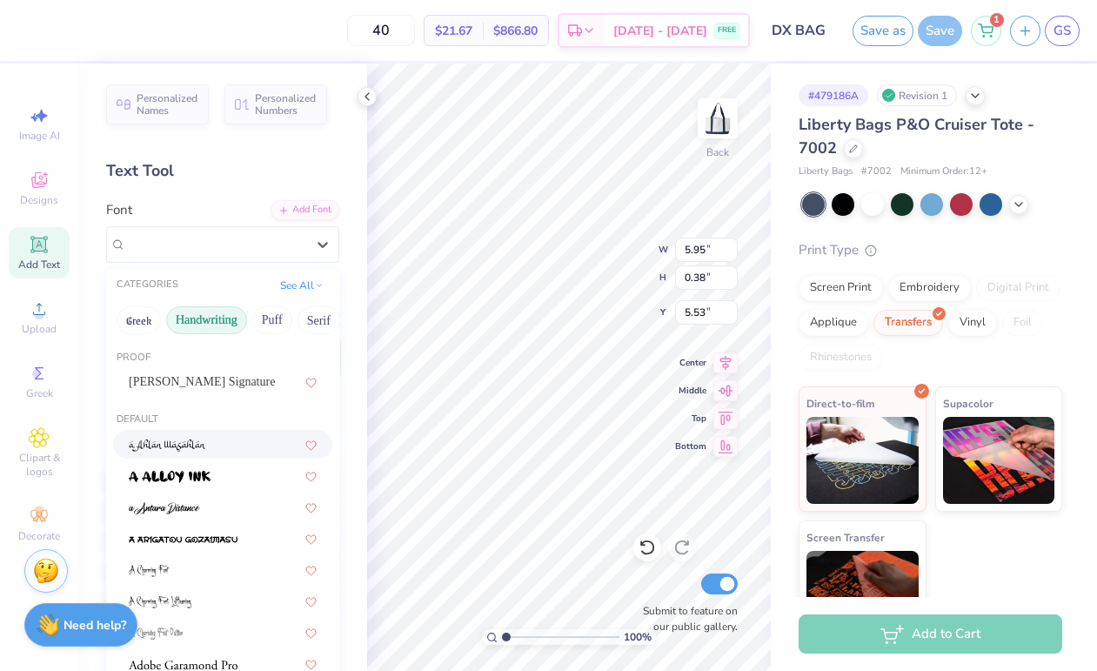
click at [200, 321] on button "Handwriting" at bounding box center [206, 320] width 81 height 28
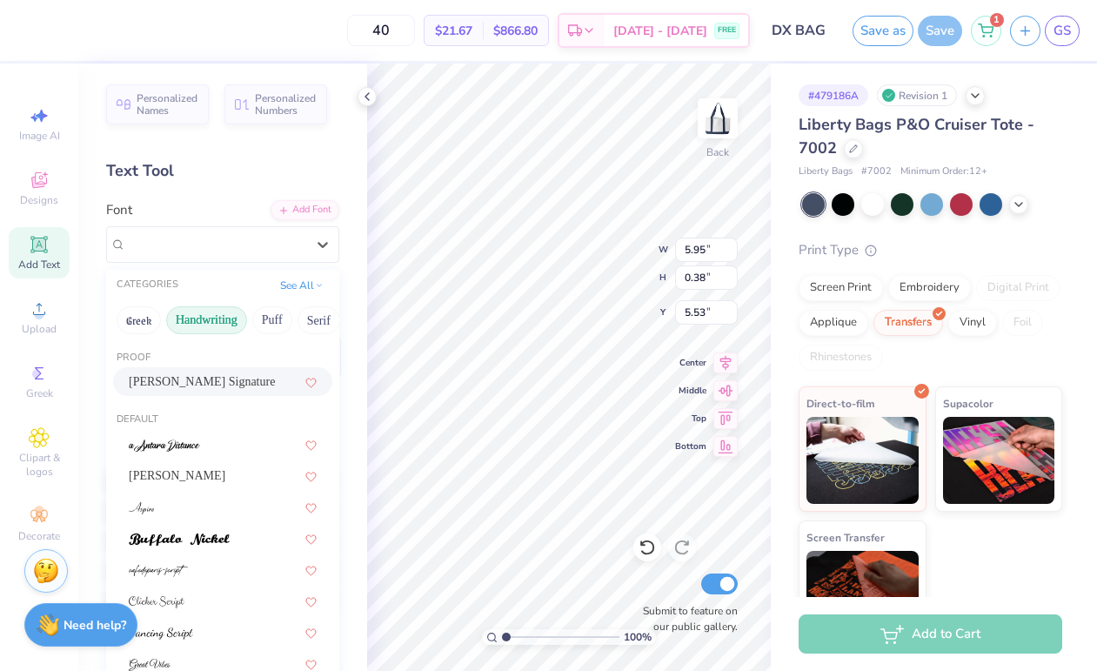
click at [193, 377] on span "Bettina Signature" at bounding box center [202, 381] width 146 height 18
type input "7.86"
type input "1.44"
type input "5.00"
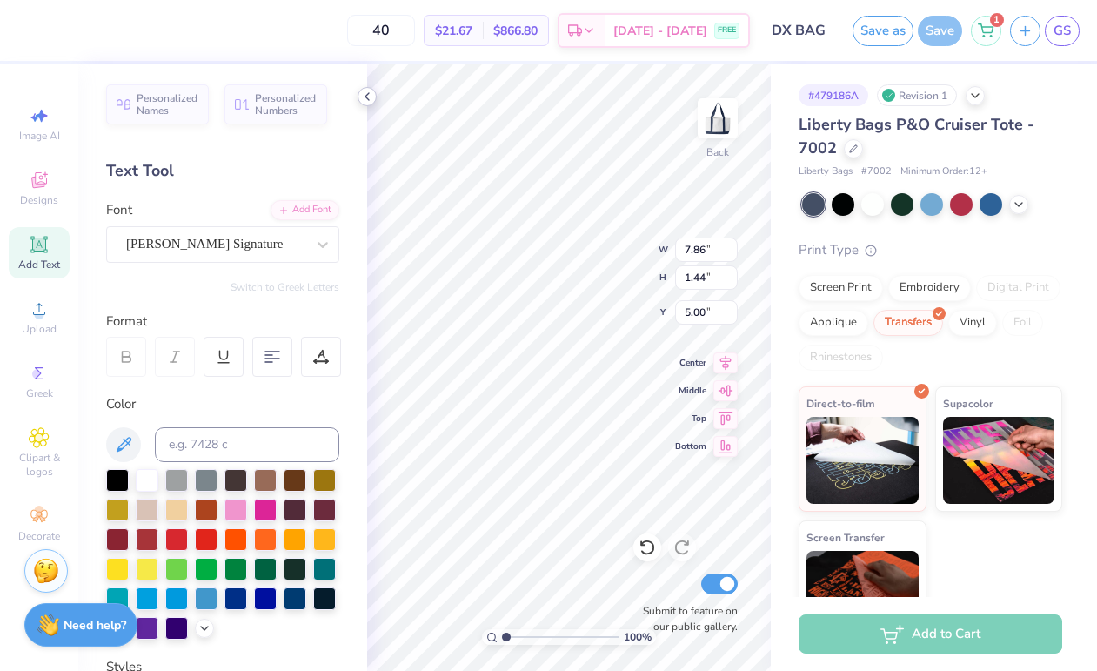
click at [371, 97] on icon at bounding box center [367, 97] width 14 height 14
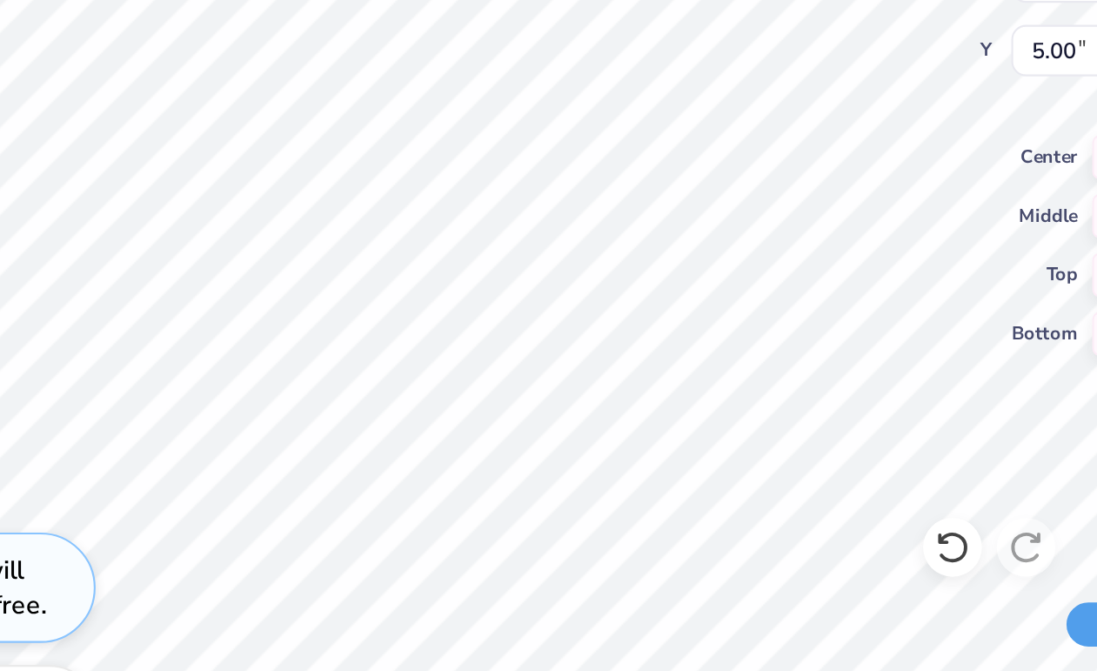
type input "4.38"
type input "0.80"
type input "5.50"
